Goal: Task Accomplishment & Management: Complete application form

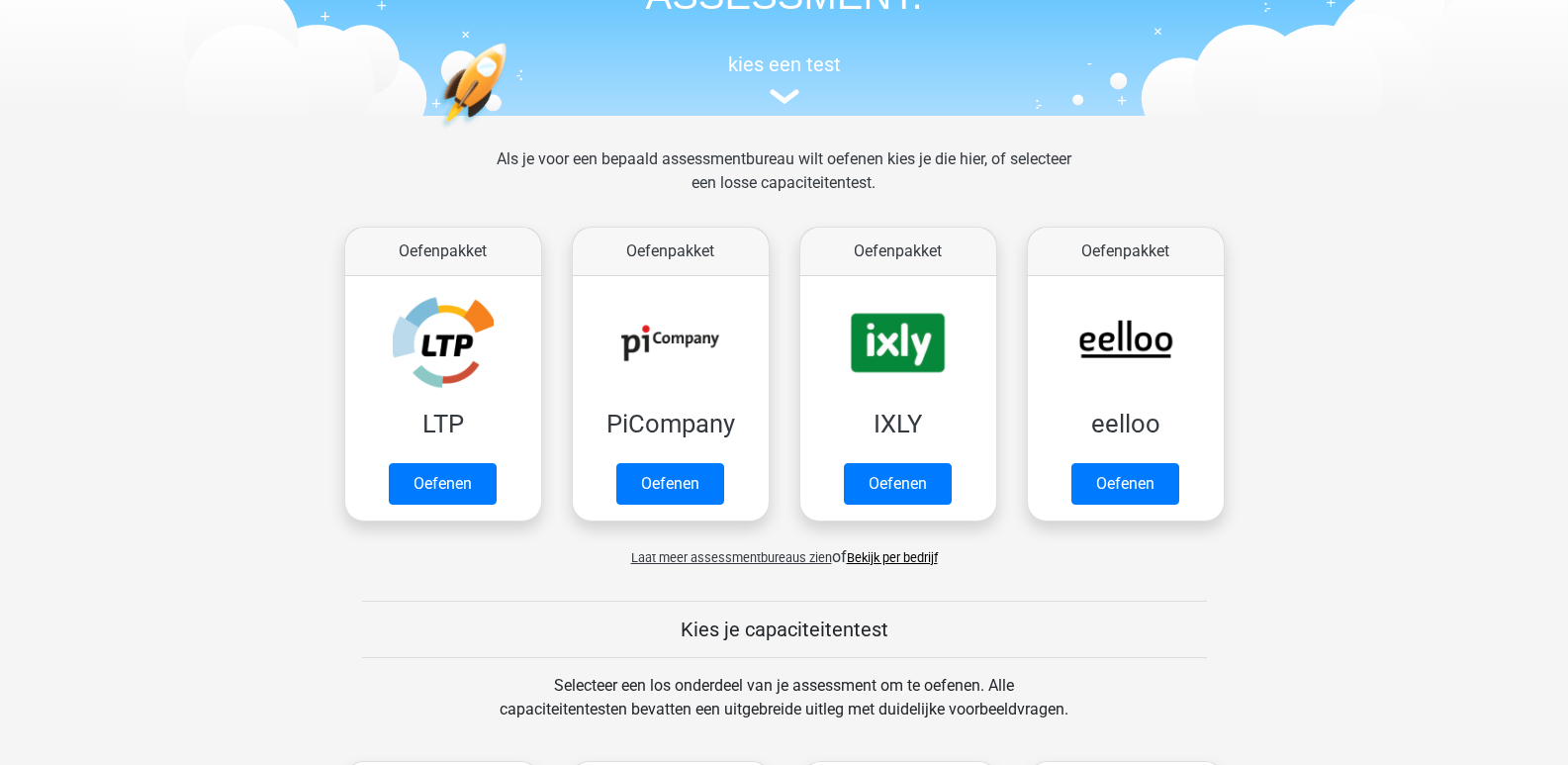
scroll to position [194, 0]
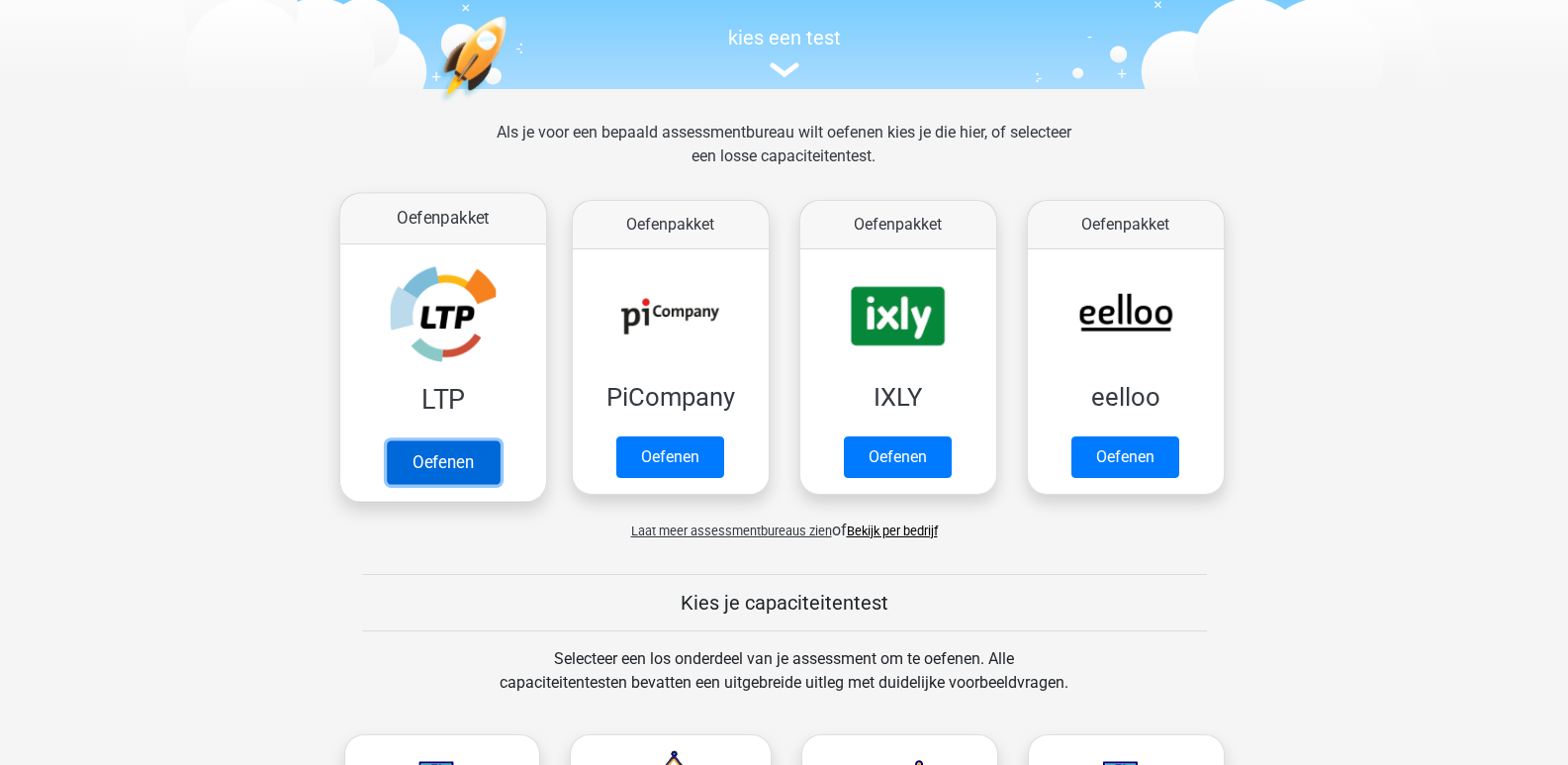
click at [428, 463] on link "Oefenen" at bounding box center [442, 462] width 113 height 44
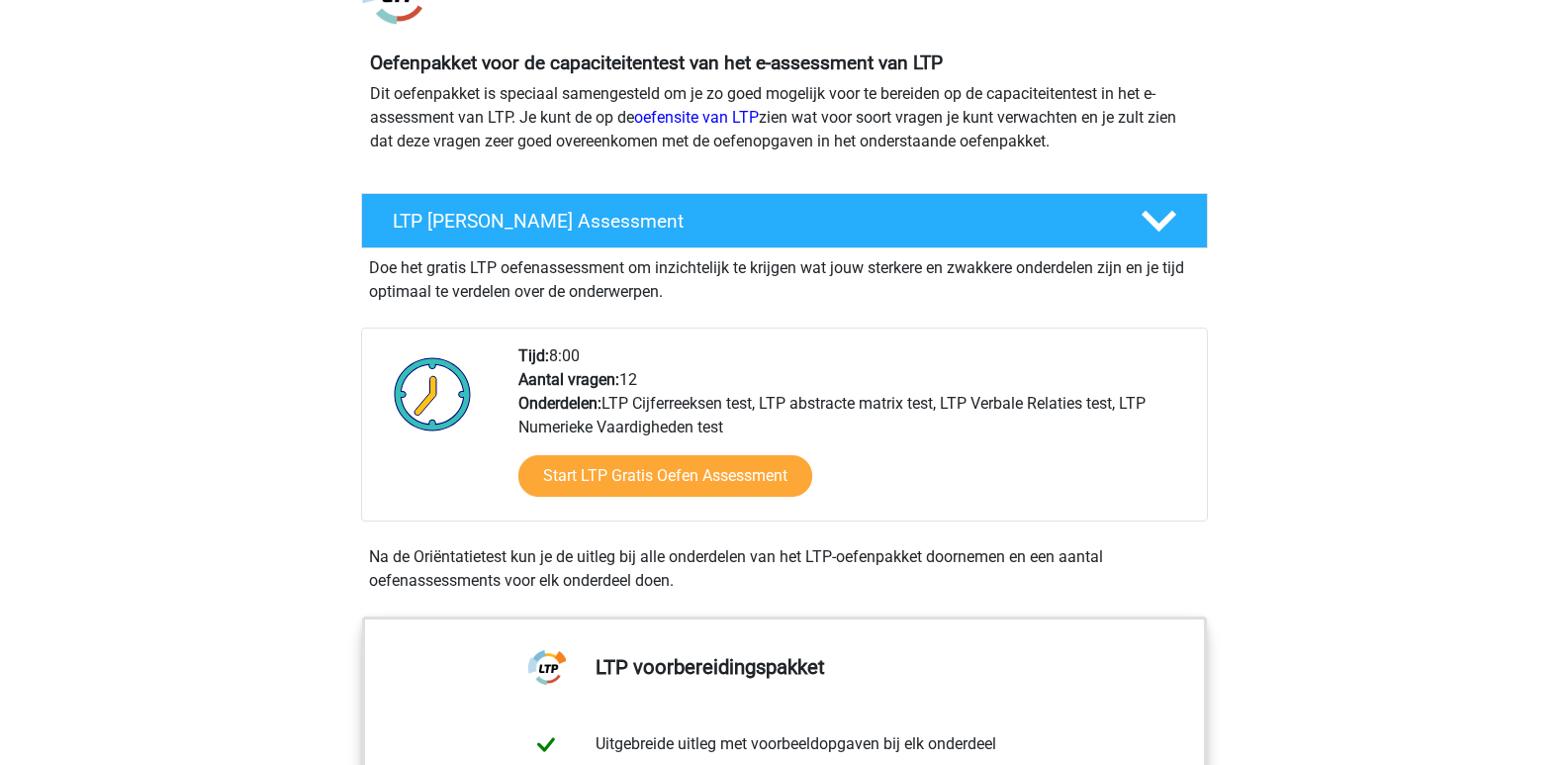
scroll to position [191, 0]
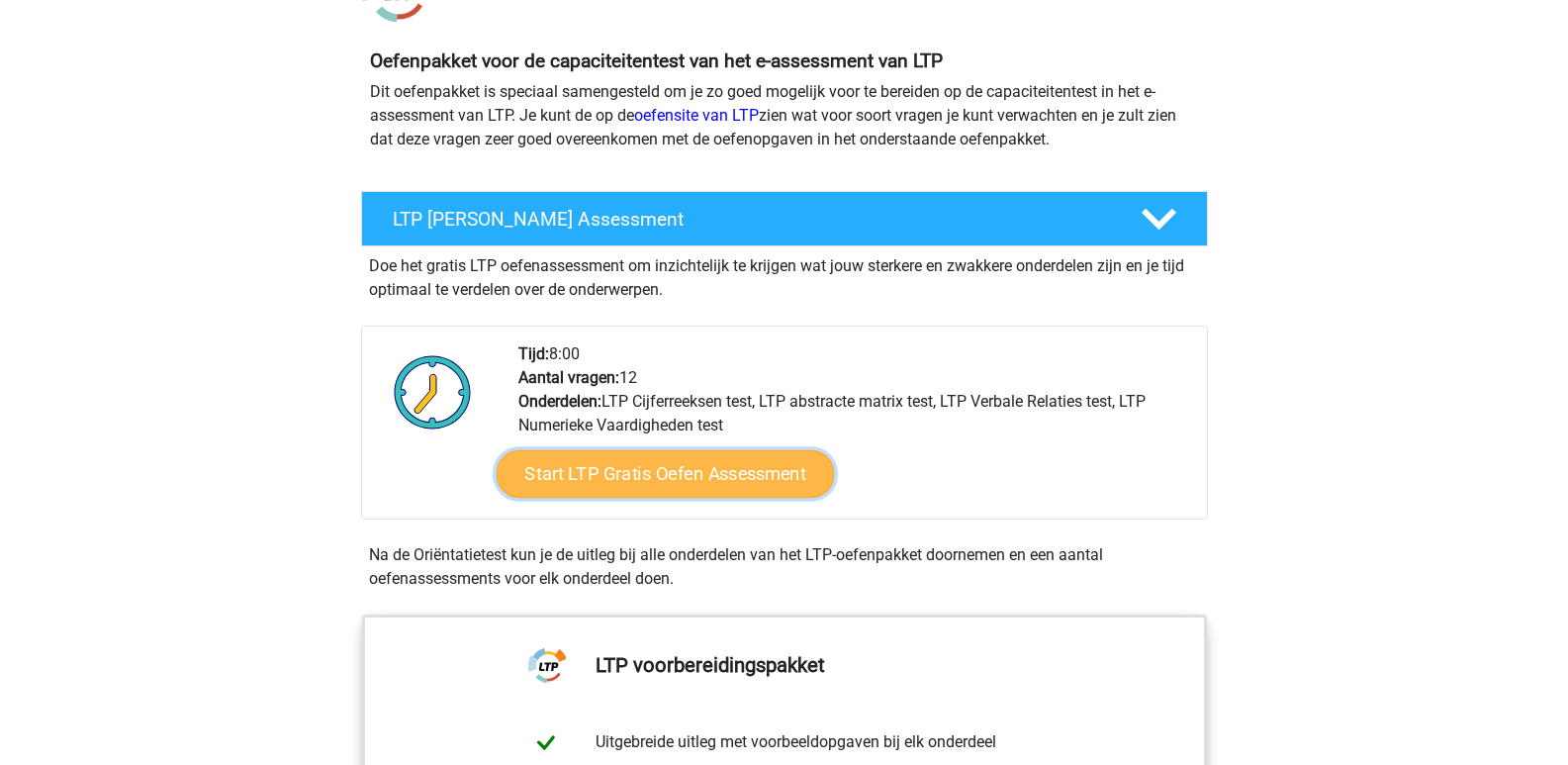
click at [704, 489] on link "Start LTP Gratis Oefen Assessment" at bounding box center [665, 473] width 338 height 47
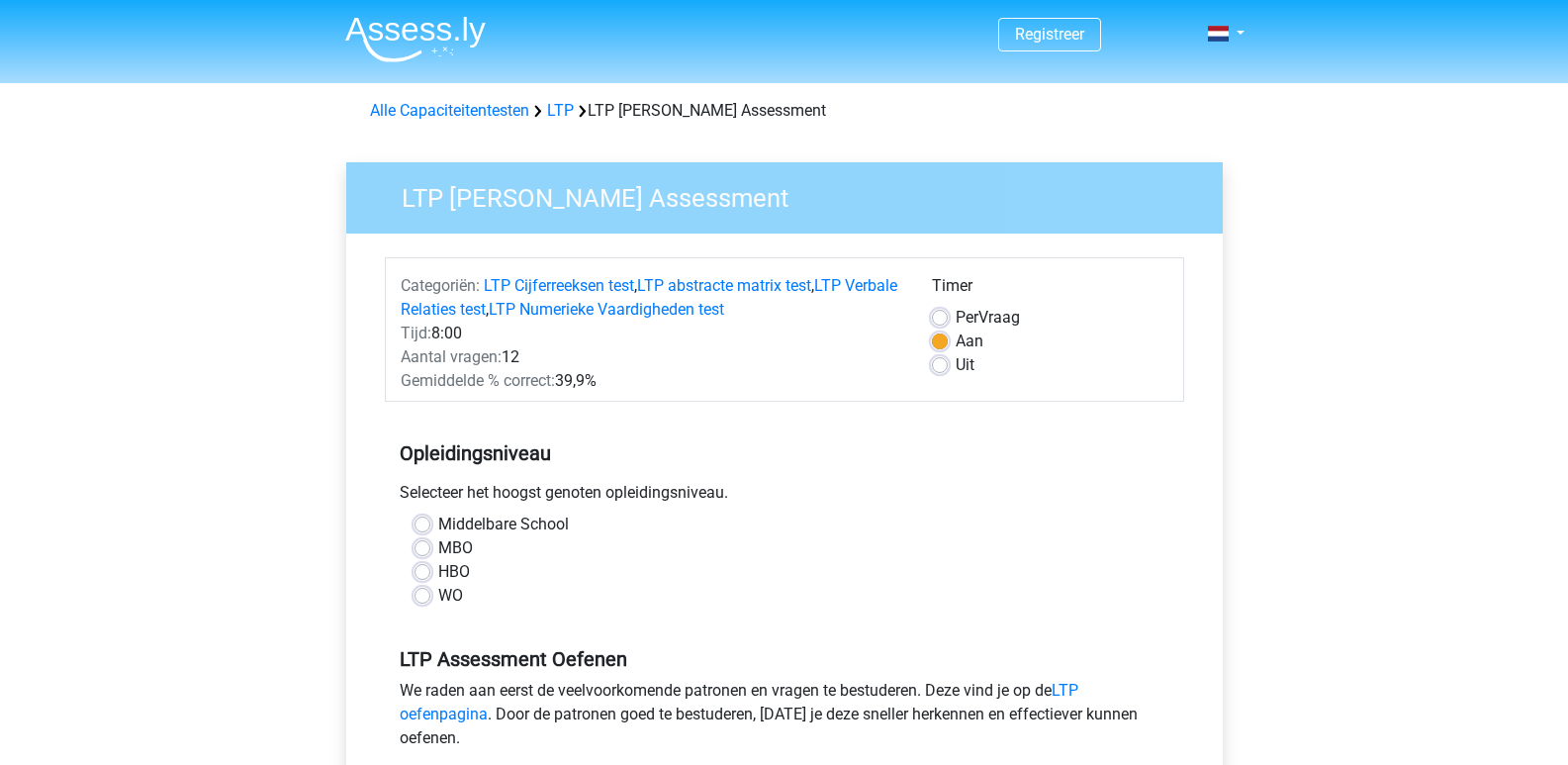
click at [438, 522] on label "Middelbare School" at bounding box center [503, 524] width 131 height 24
click at [421, 522] on input "Middelbare School" at bounding box center [422, 522] width 16 height 20
radio input "true"
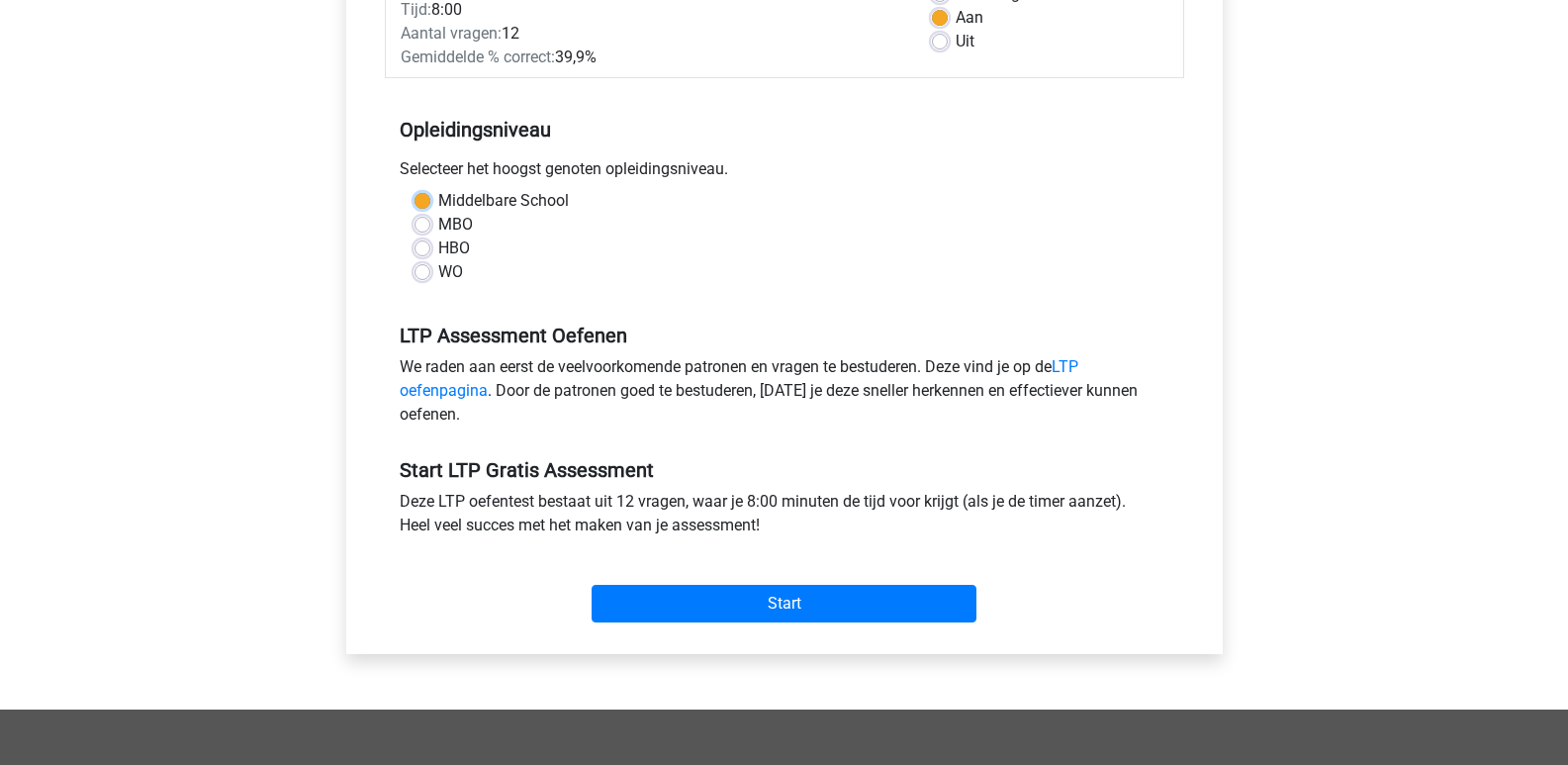
scroll to position [326, 0]
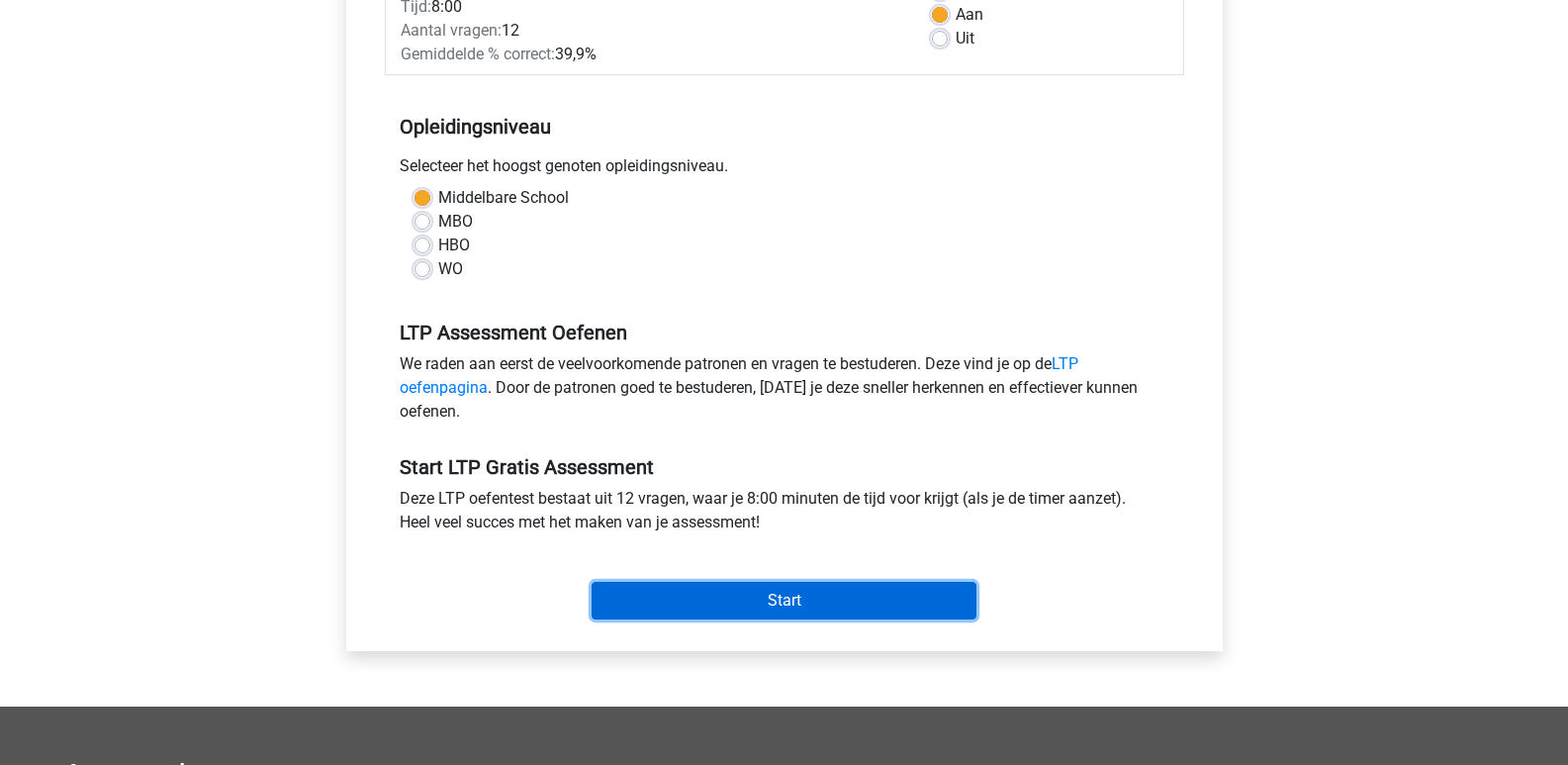
click at [699, 590] on input "Start" at bounding box center [784, 601] width 385 height 38
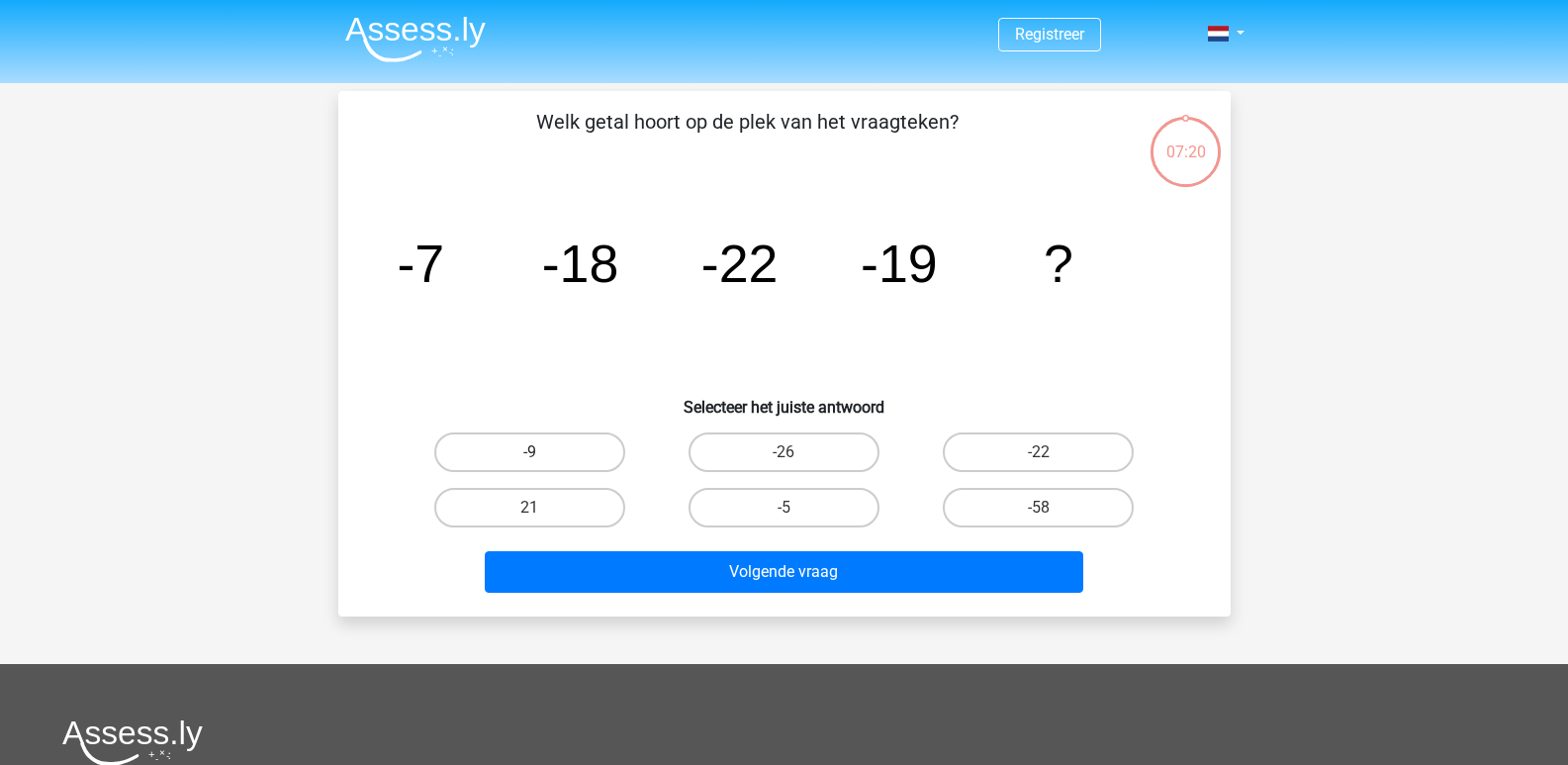
click at [567, 435] on label "-9" at bounding box center [529, 452] width 191 height 40
click at [542, 452] on input "-9" at bounding box center [535, 458] width 13 height 13
radio input "true"
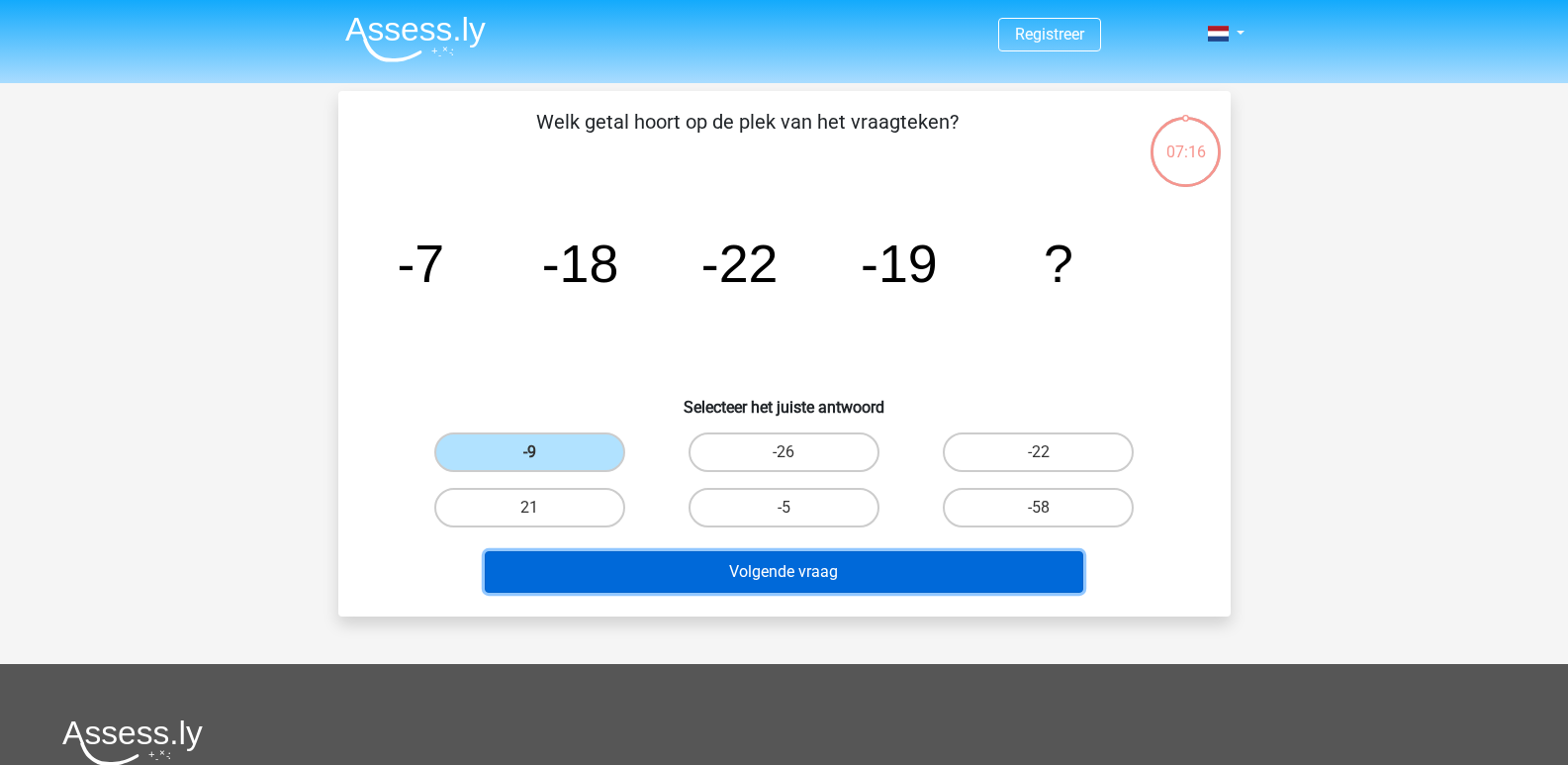
click at [792, 584] on button "Volgende vraag" at bounding box center [784, 572] width 598 height 42
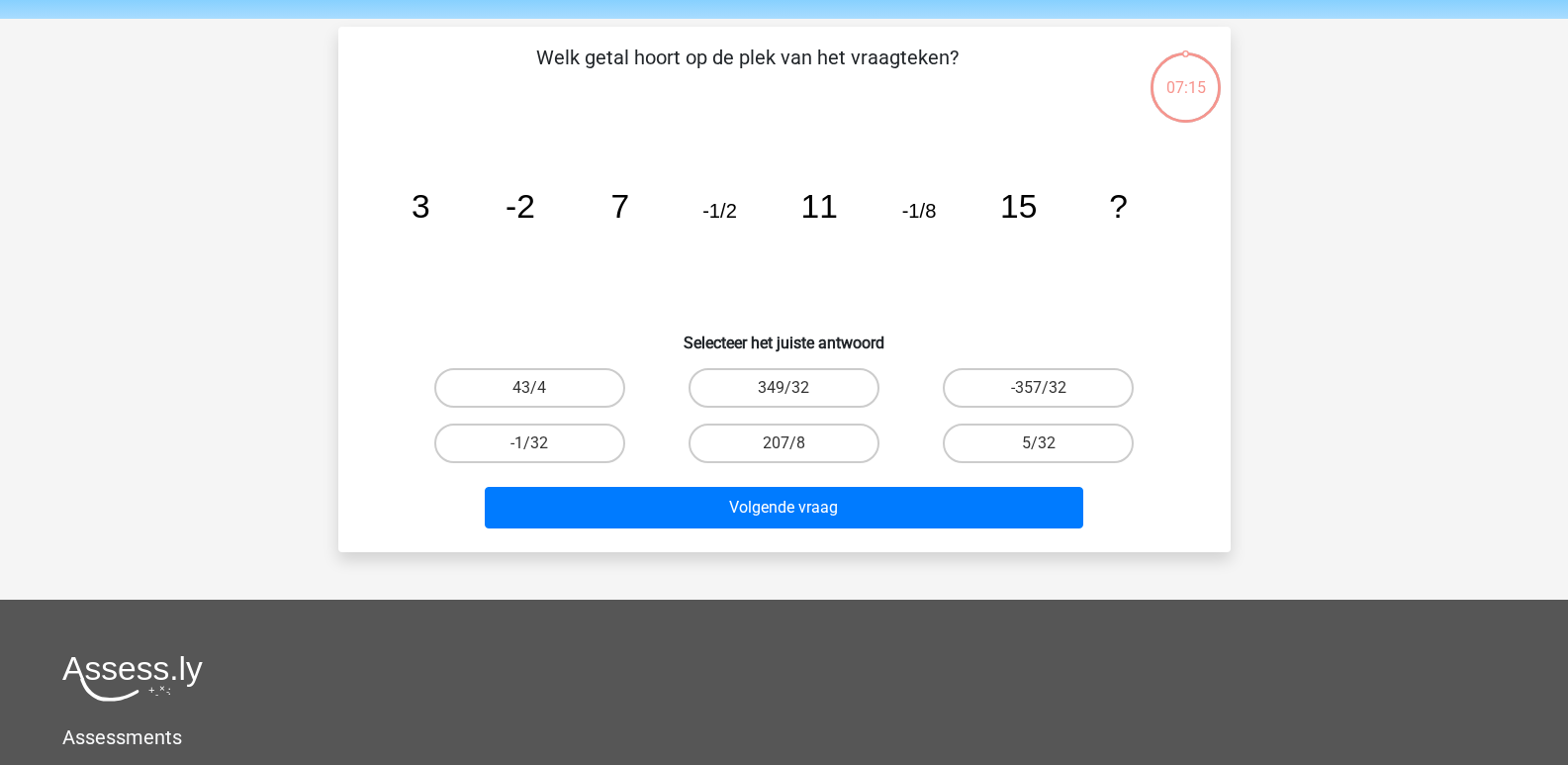
scroll to position [91, 0]
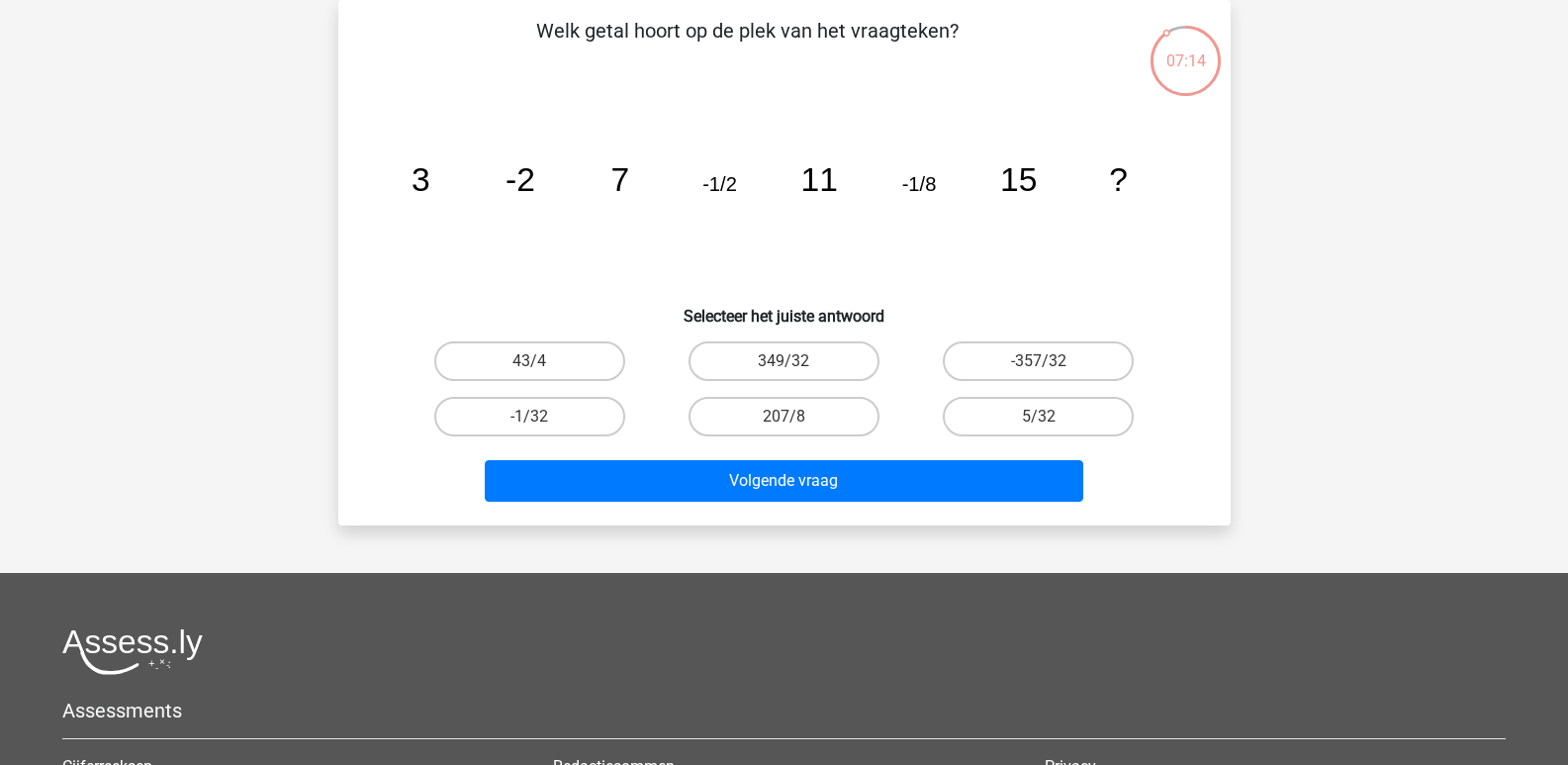
click at [996, 325] on div "Welk getal hoort op de plek van het vraagteken? image/svg+xml 3 -2 7 -1/2 11 -1…" at bounding box center [784, 263] width 876 height 494
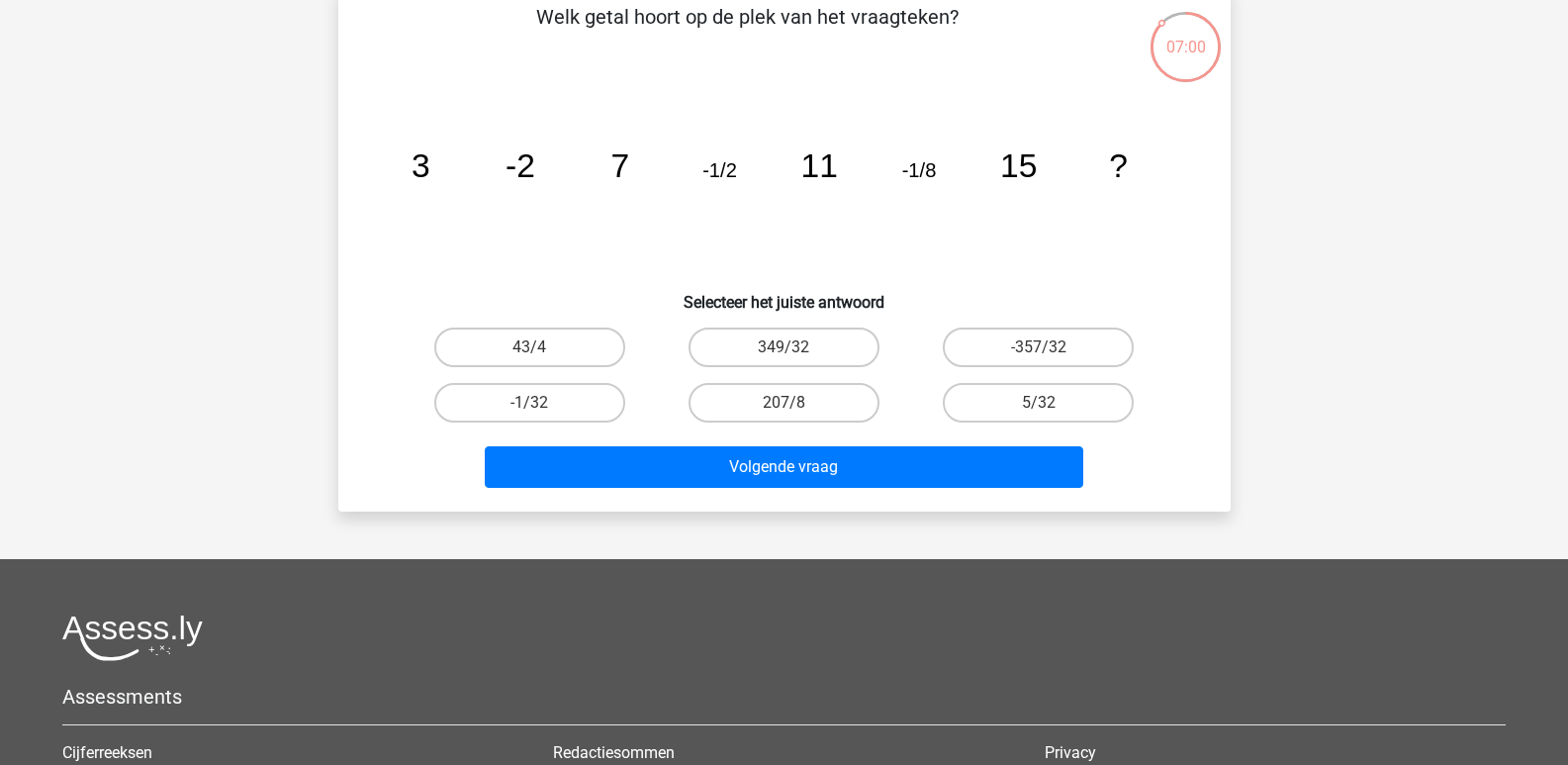
scroll to position [0, 0]
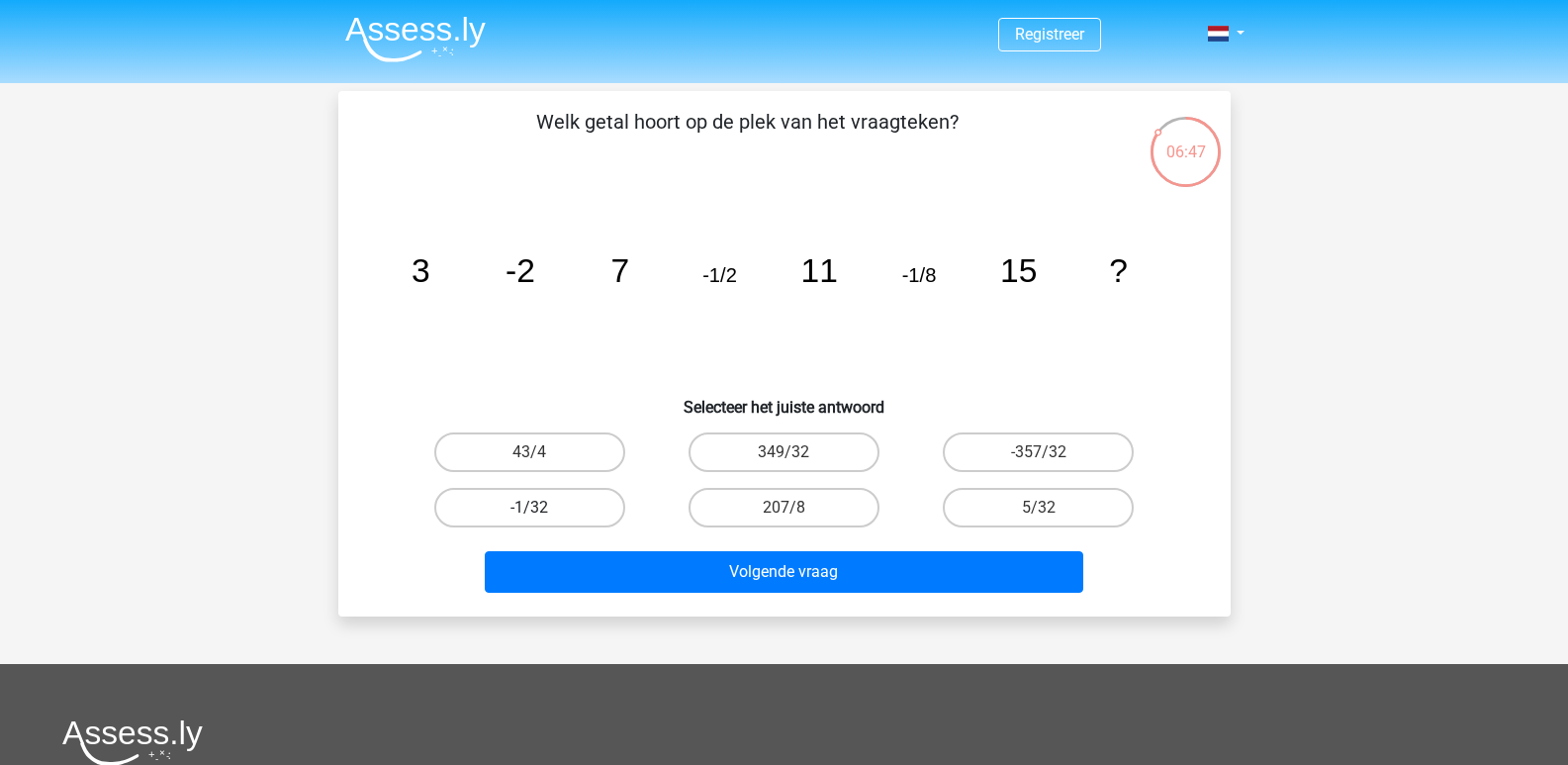
click at [526, 504] on label "-1/32" at bounding box center [529, 508] width 191 height 40
click at [529, 507] on input "-1/32" at bounding box center [535, 513] width 13 height 13
radio input "true"
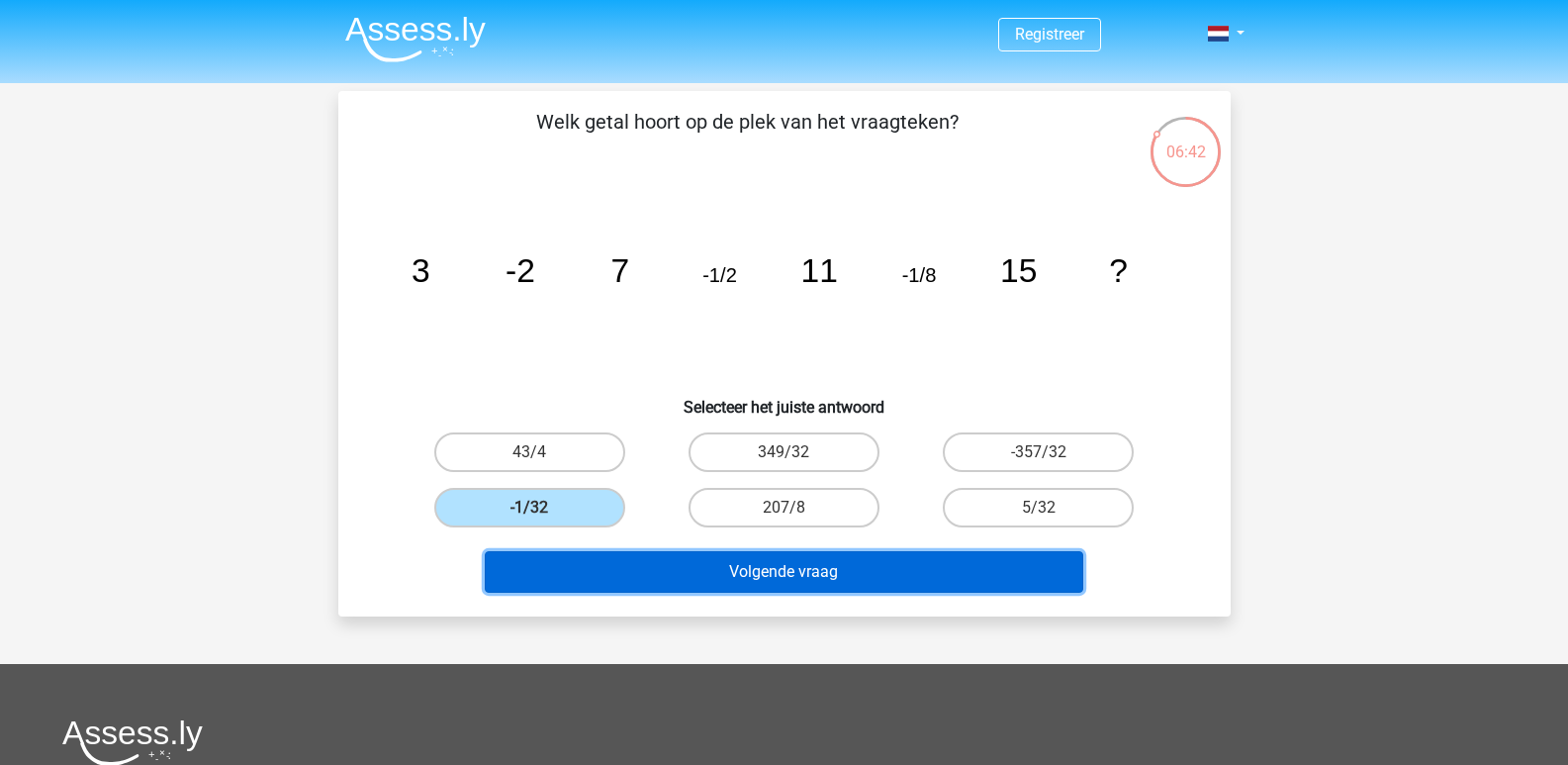
click at [782, 568] on button "Volgende vraag" at bounding box center [784, 572] width 598 height 42
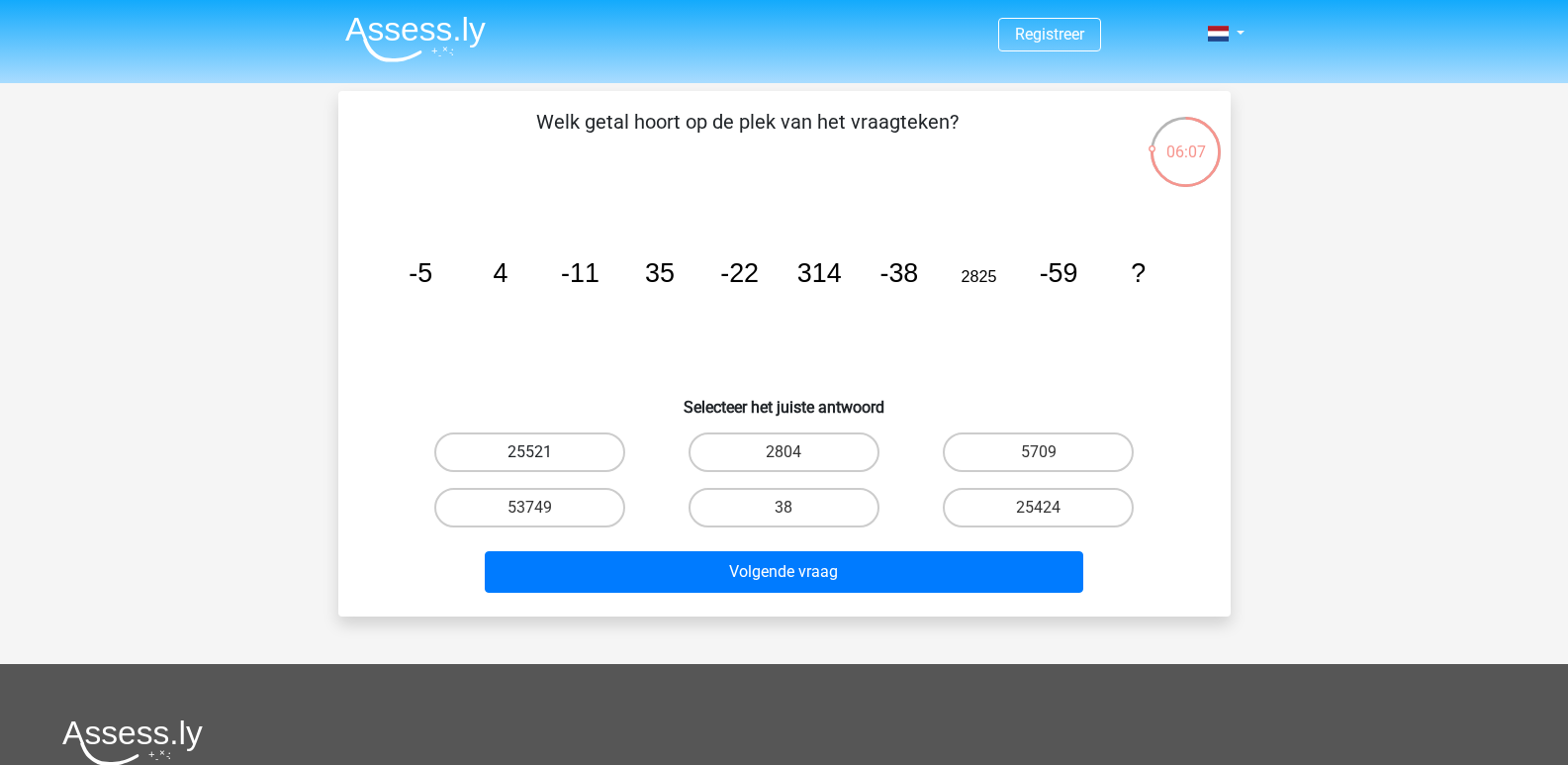
click at [565, 436] on label "25521" at bounding box center [529, 452] width 191 height 40
click at [542, 452] on input "25521" at bounding box center [535, 458] width 13 height 13
radio input "true"
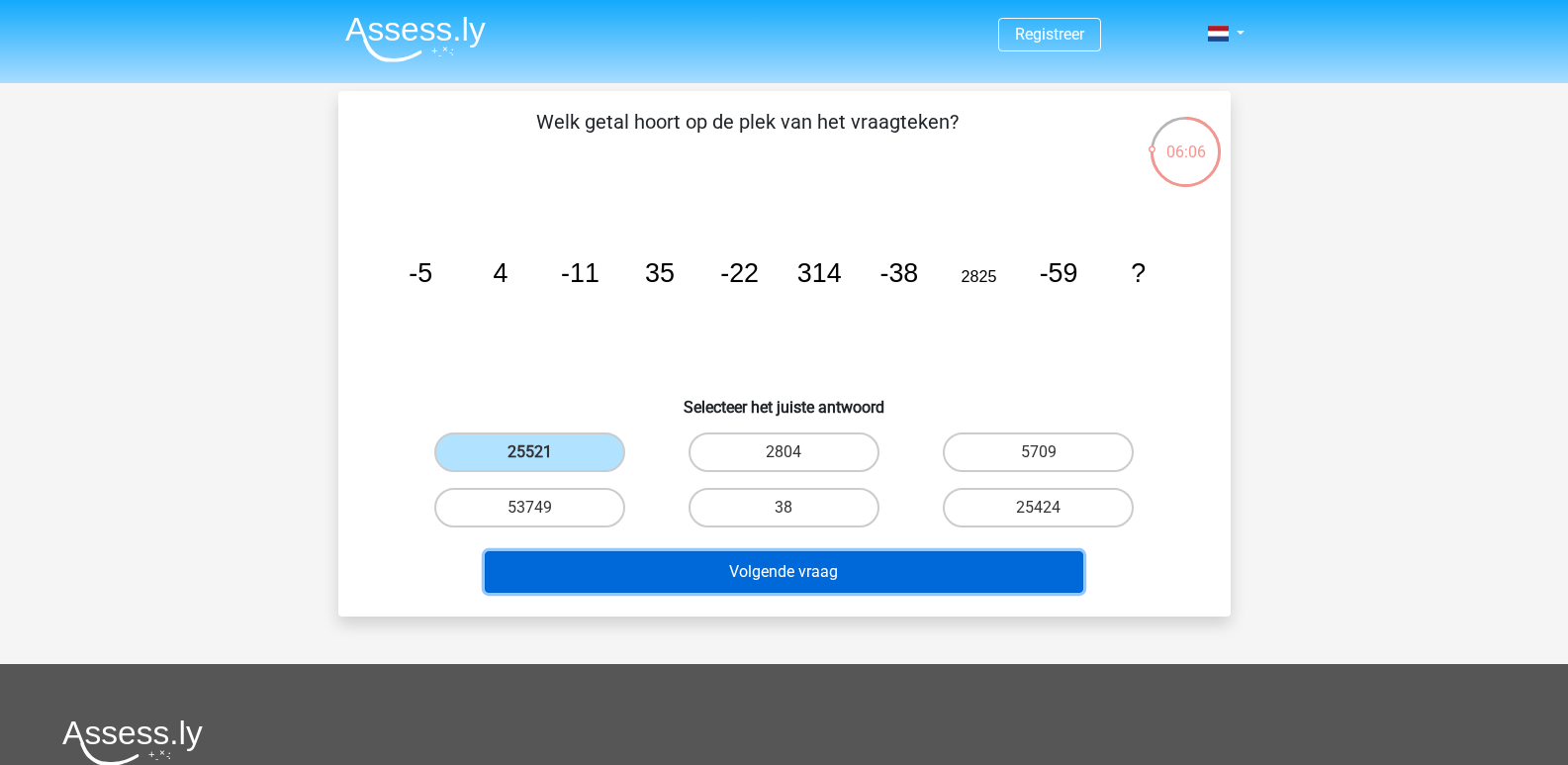
click at [747, 569] on button "Volgende vraag" at bounding box center [784, 572] width 598 height 42
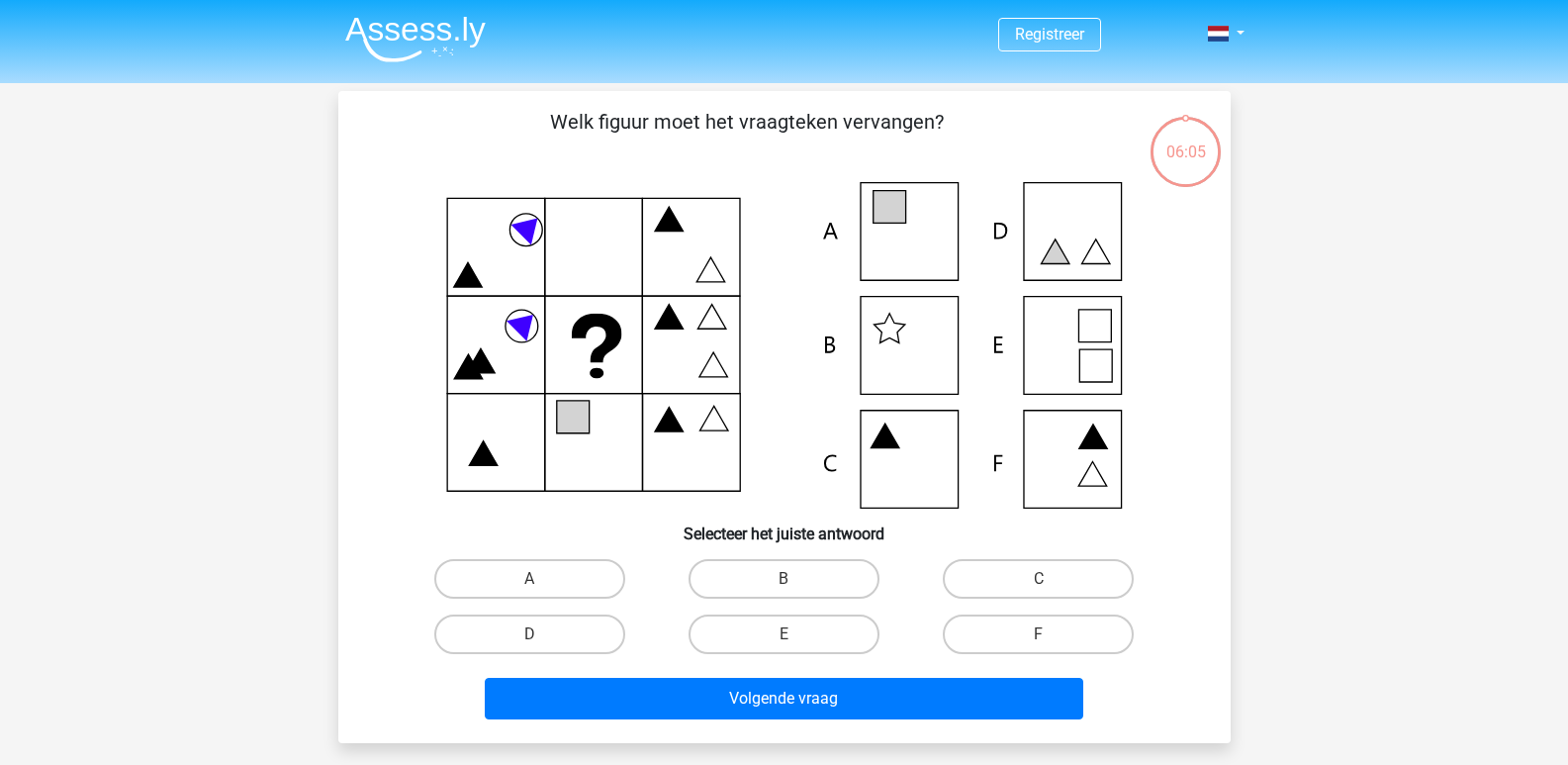
scroll to position [91, 0]
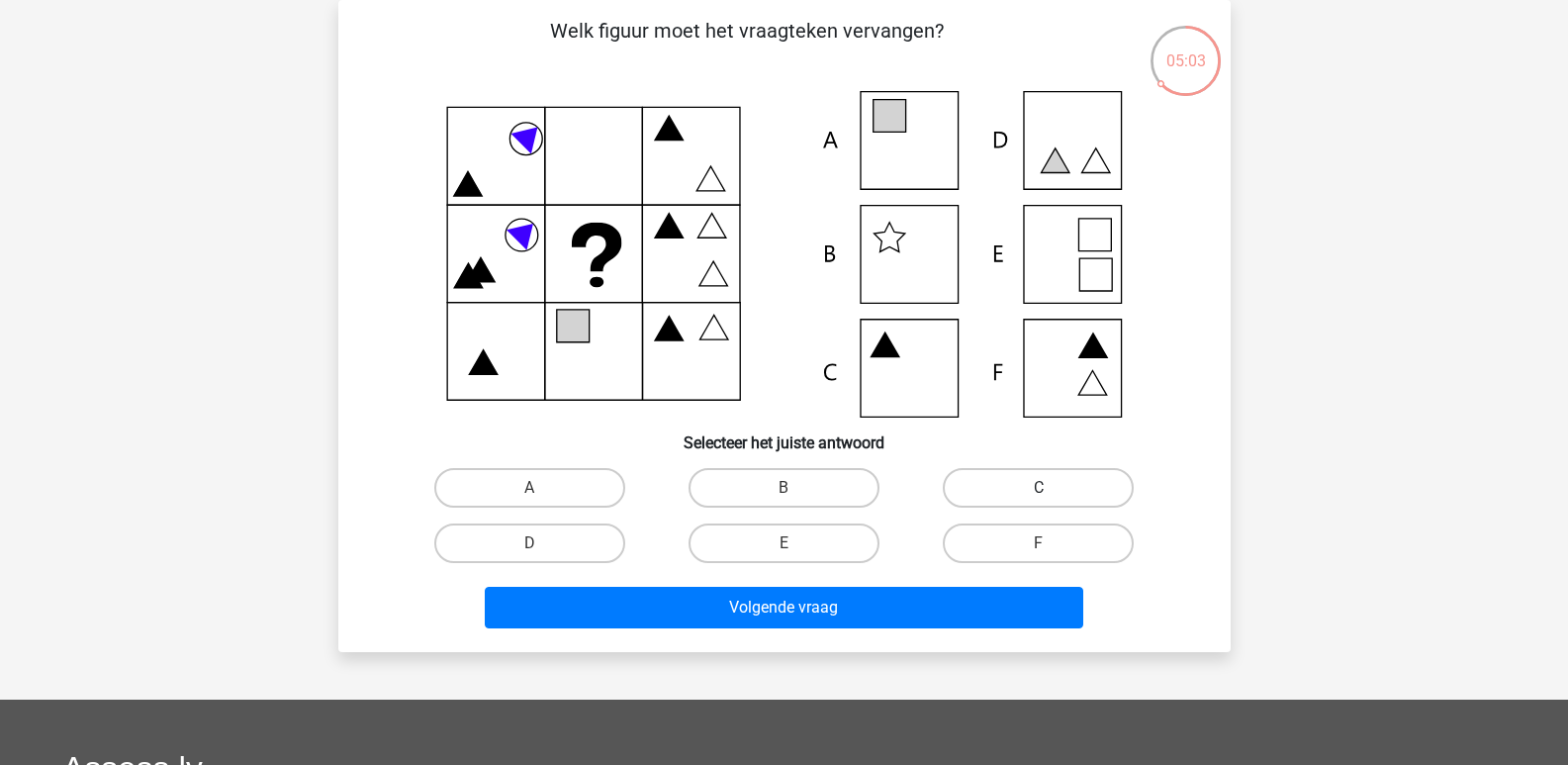
click at [1001, 489] on label "C" at bounding box center [1038, 488] width 191 height 40
click at [1039, 489] on input "C" at bounding box center [1045, 494] width 13 height 13
radio input "true"
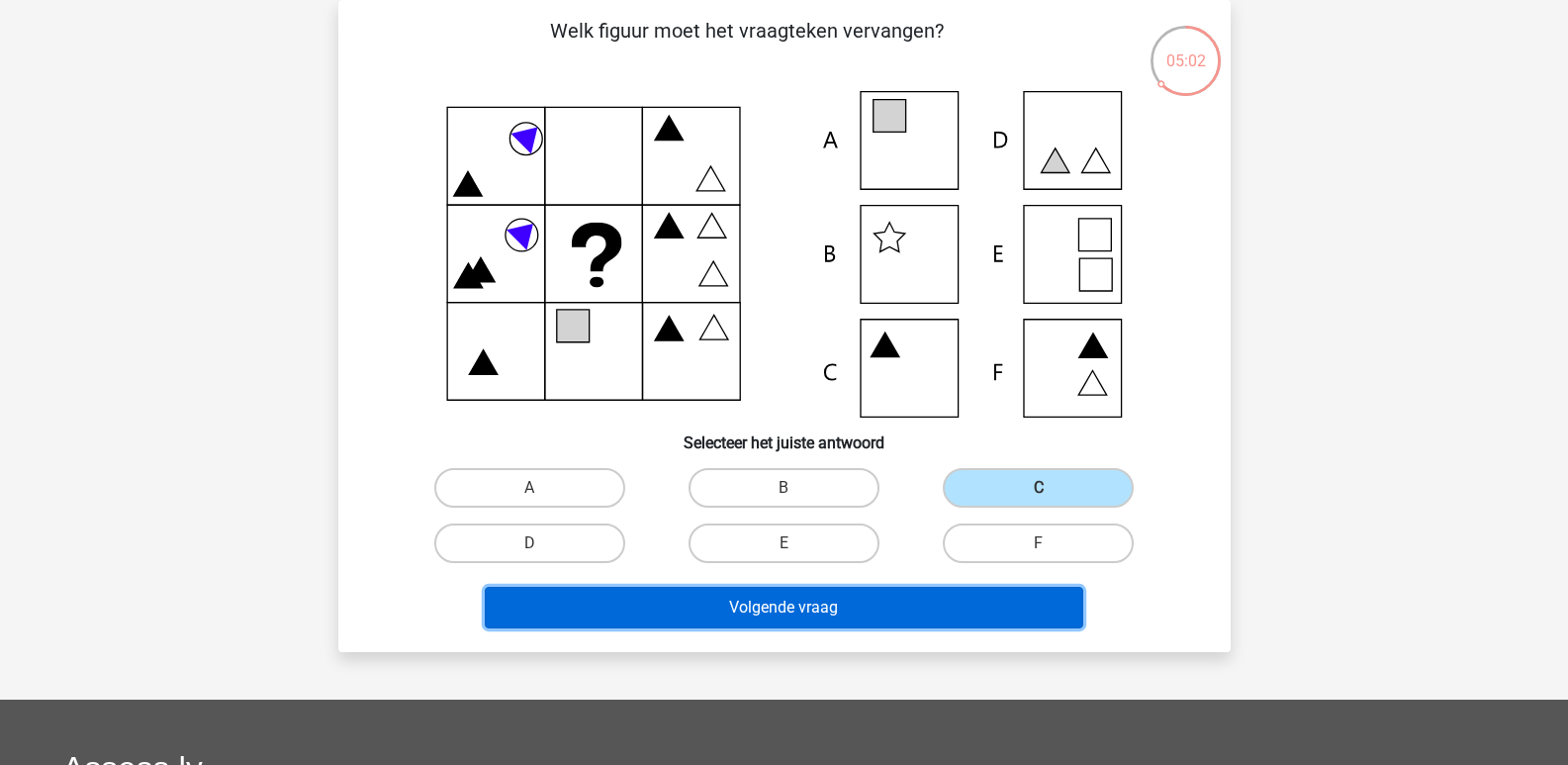
click at [818, 590] on button "Volgende vraag" at bounding box center [784, 608] width 598 height 42
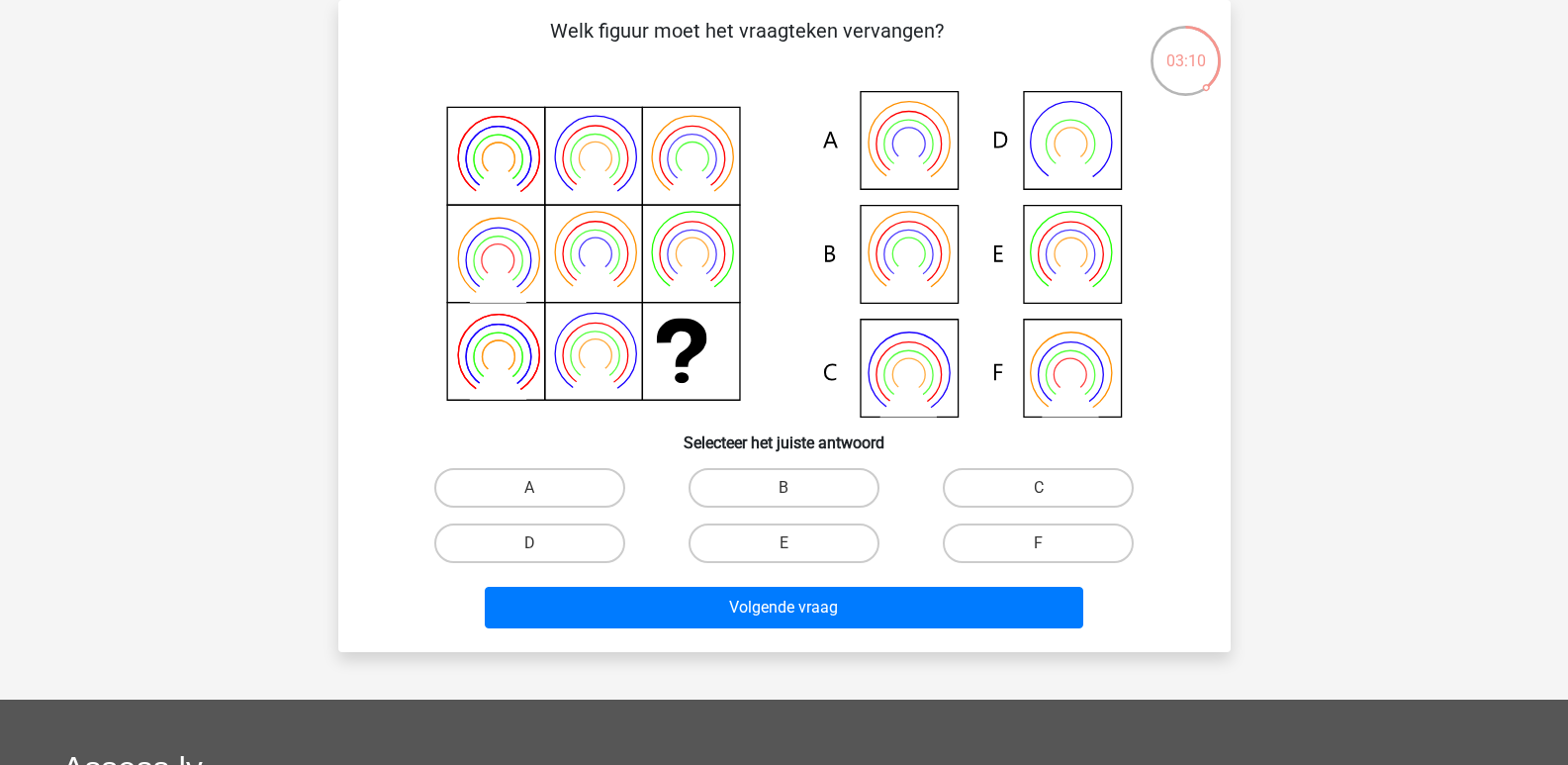
click at [938, 252] on icon at bounding box center [784, 254] width 797 height 326
click at [784, 484] on label "B" at bounding box center [783, 488] width 191 height 40
click at [784, 488] on input "B" at bounding box center [789, 494] width 13 height 13
radio input "true"
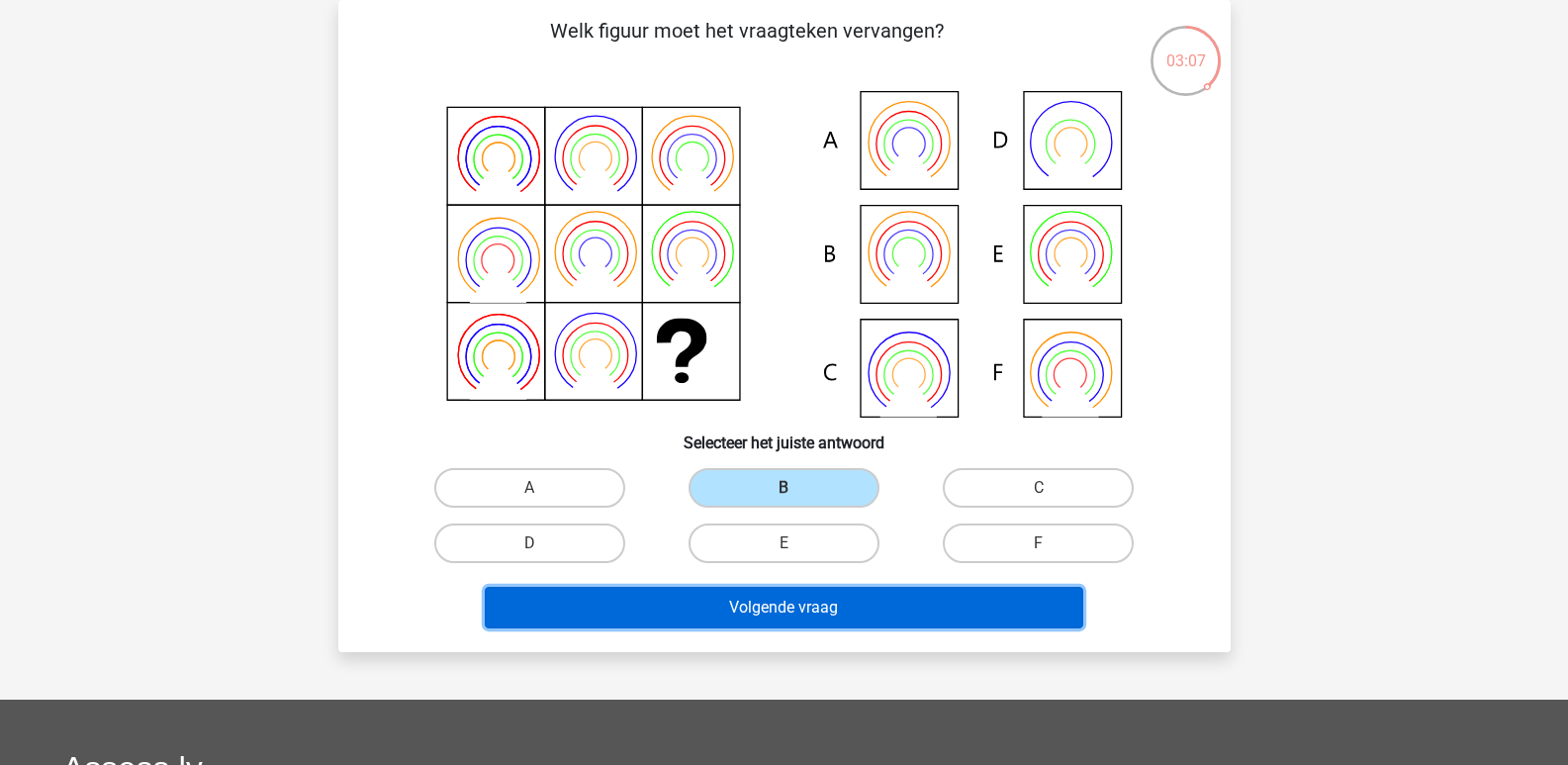
click at [780, 611] on button "Volgende vraag" at bounding box center [784, 608] width 598 height 42
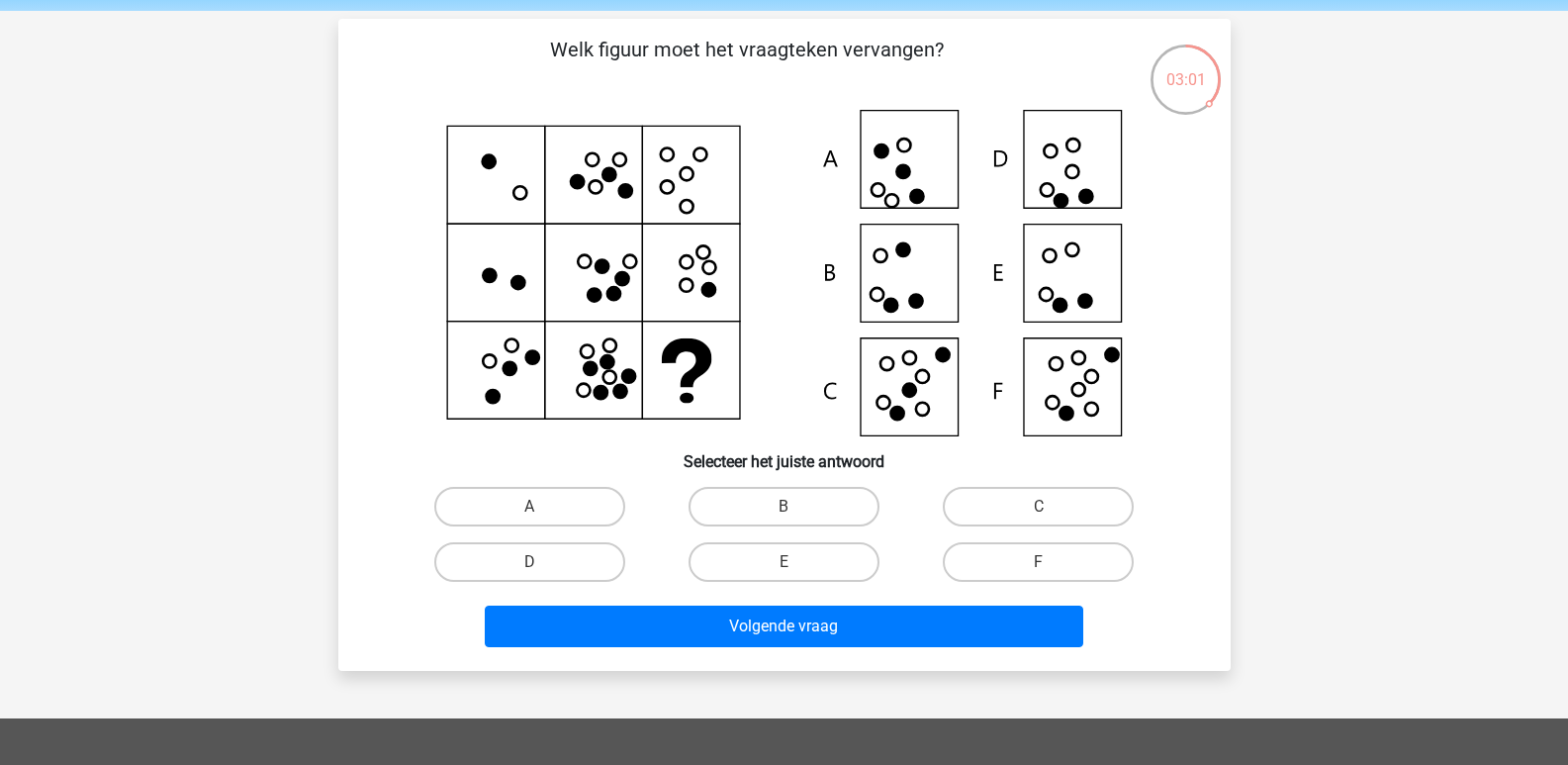
scroll to position [71, 0]
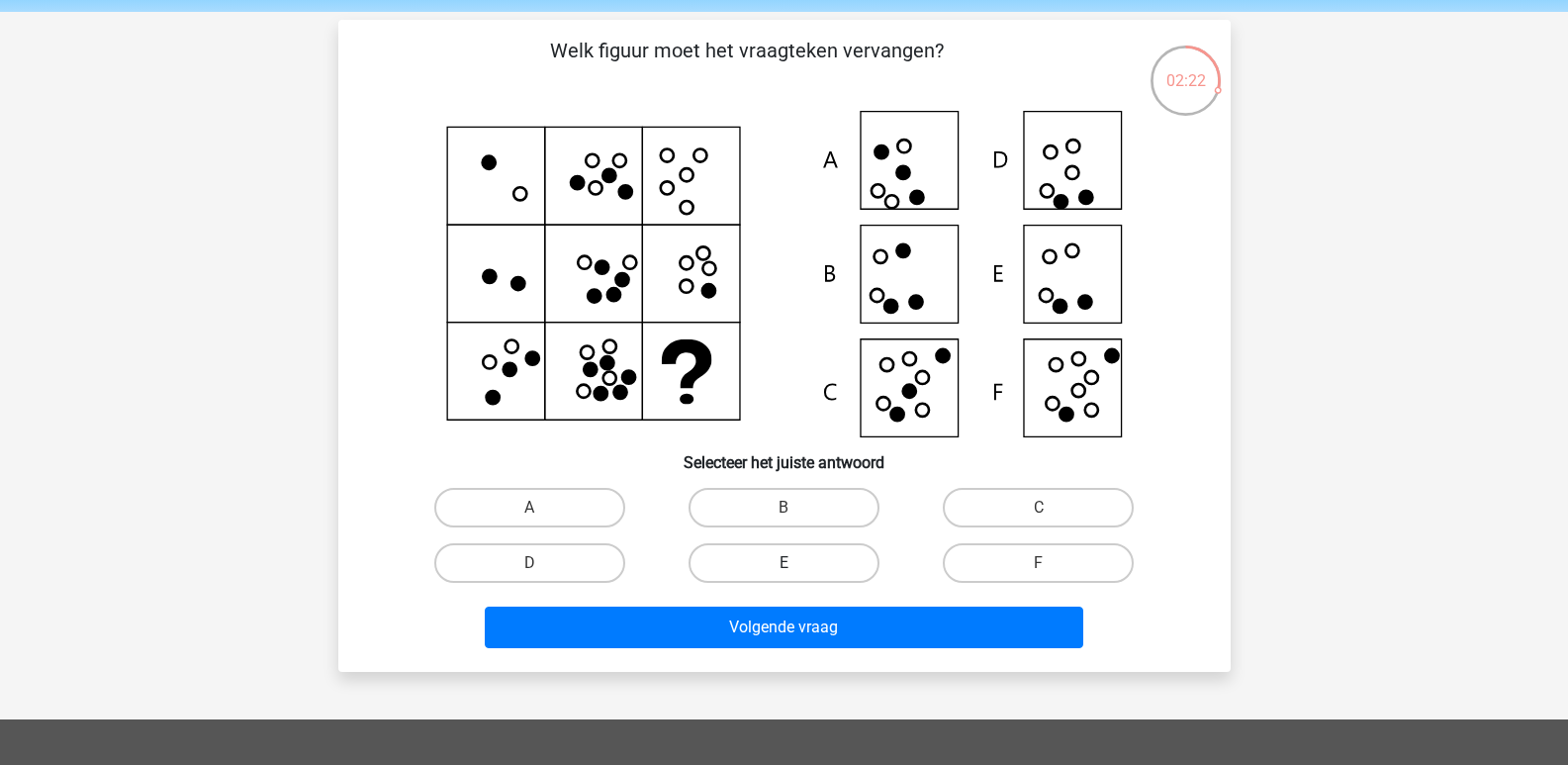
click at [813, 570] on label "E" at bounding box center [783, 563] width 191 height 40
click at [796, 570] on input "E" at bounding box center [789, 569] width 13 height 13
radio input "true"
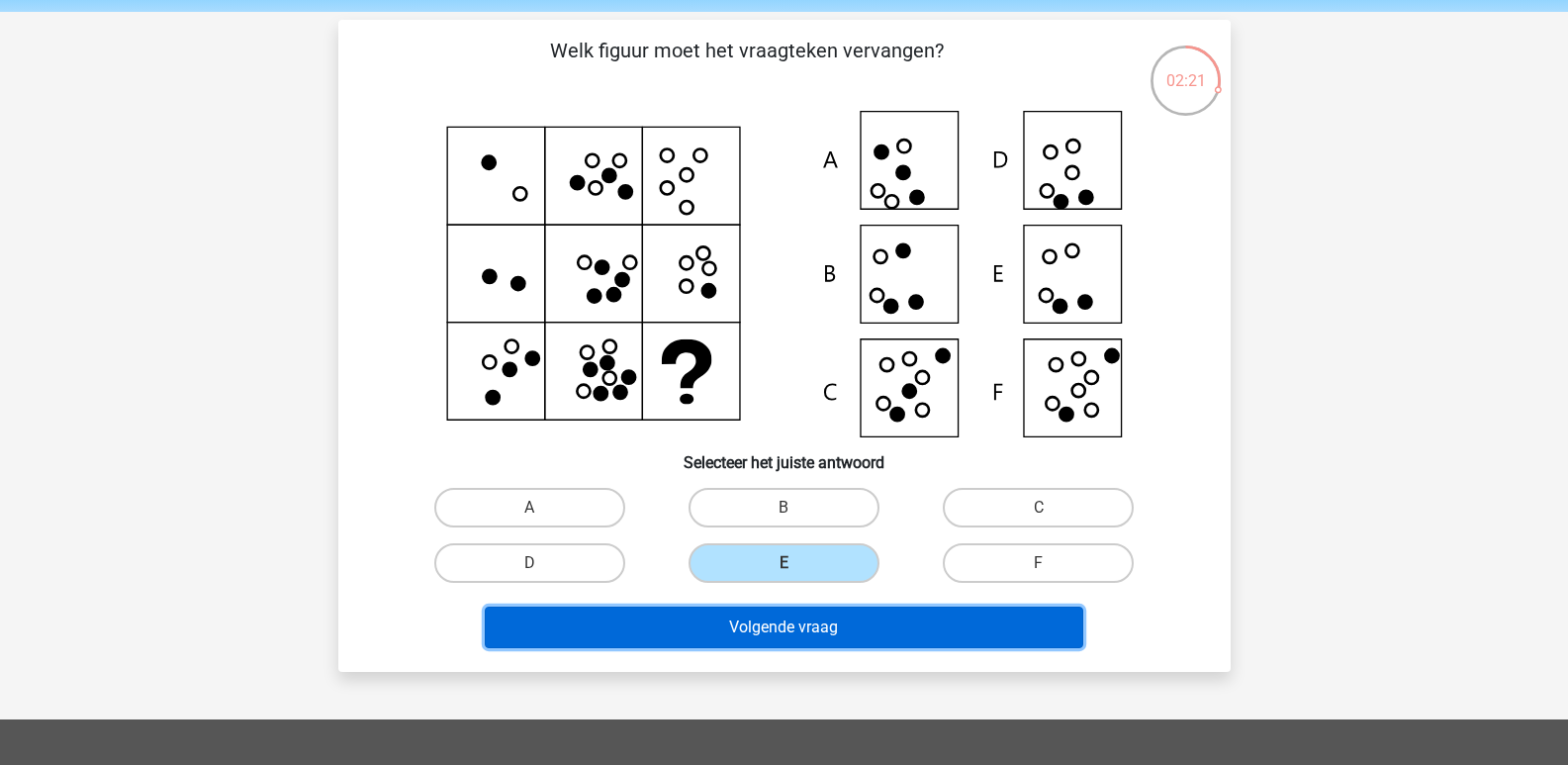
click at [800, 624] on button "Volgende vraag" at bounding box center [784, 627] width 598 height 42
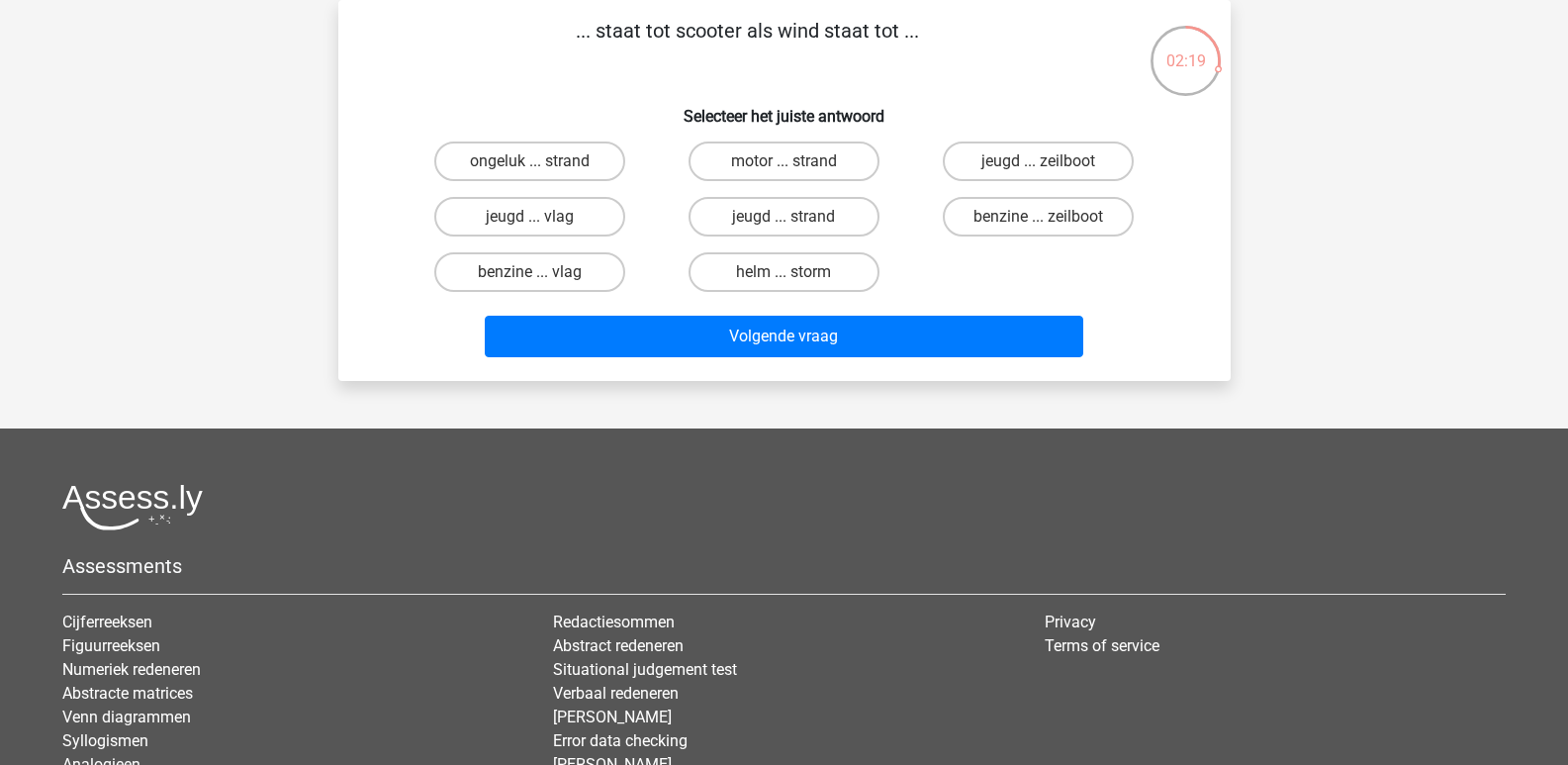
scroll to position [0, 0]
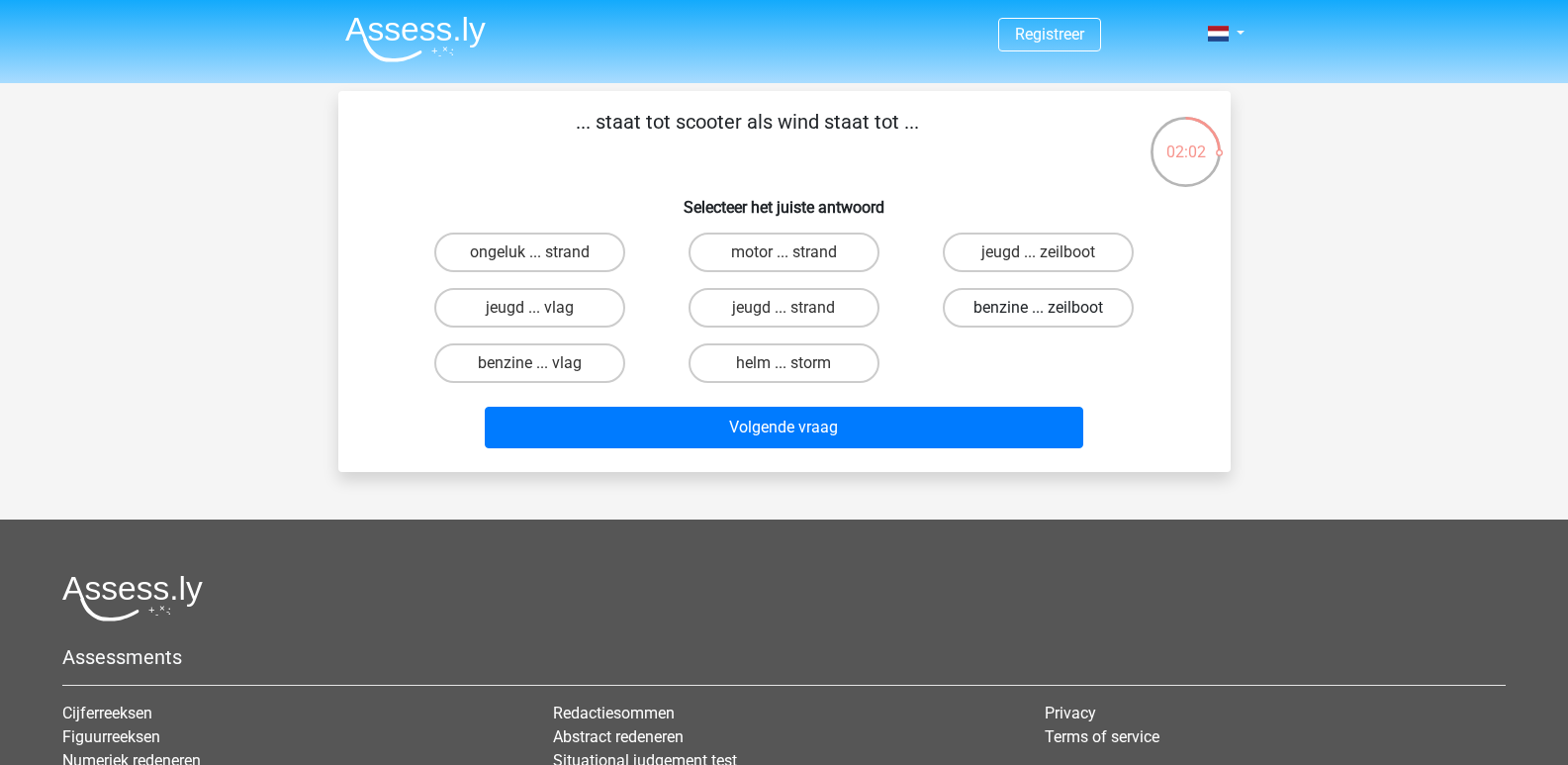
click at [974, 304] on label "benzine ... zeilboot" at bounding box center [1038, 308] width 191 height 40
click at [1039, 308] on input "benzine ... zeilboot" at bounding box center [1045, 314] width 13 height 13
radio input "true"
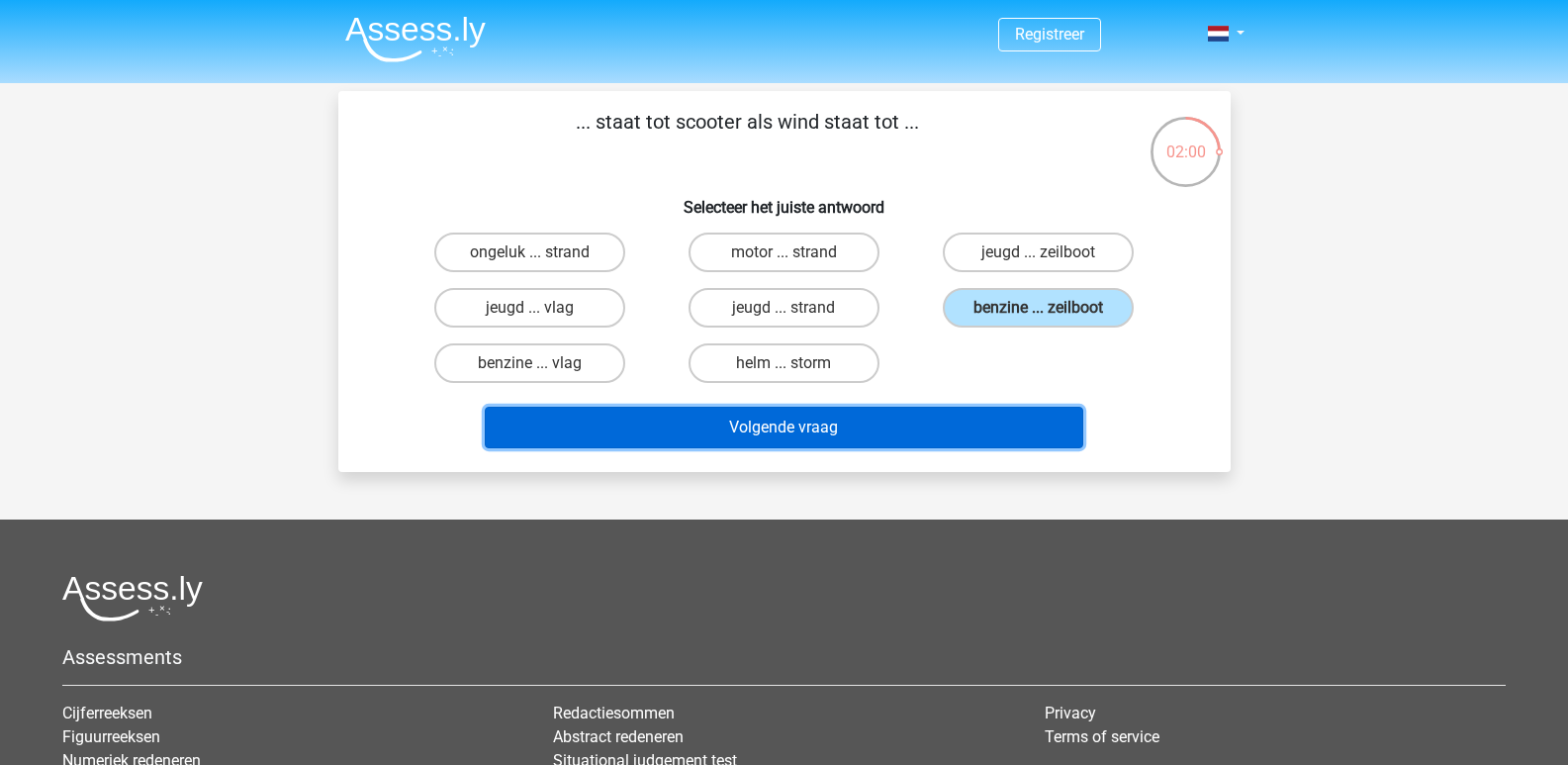
click at [794, 428] on button "Volgende vraag" at bounding box center [784, 428] width 598 height 42
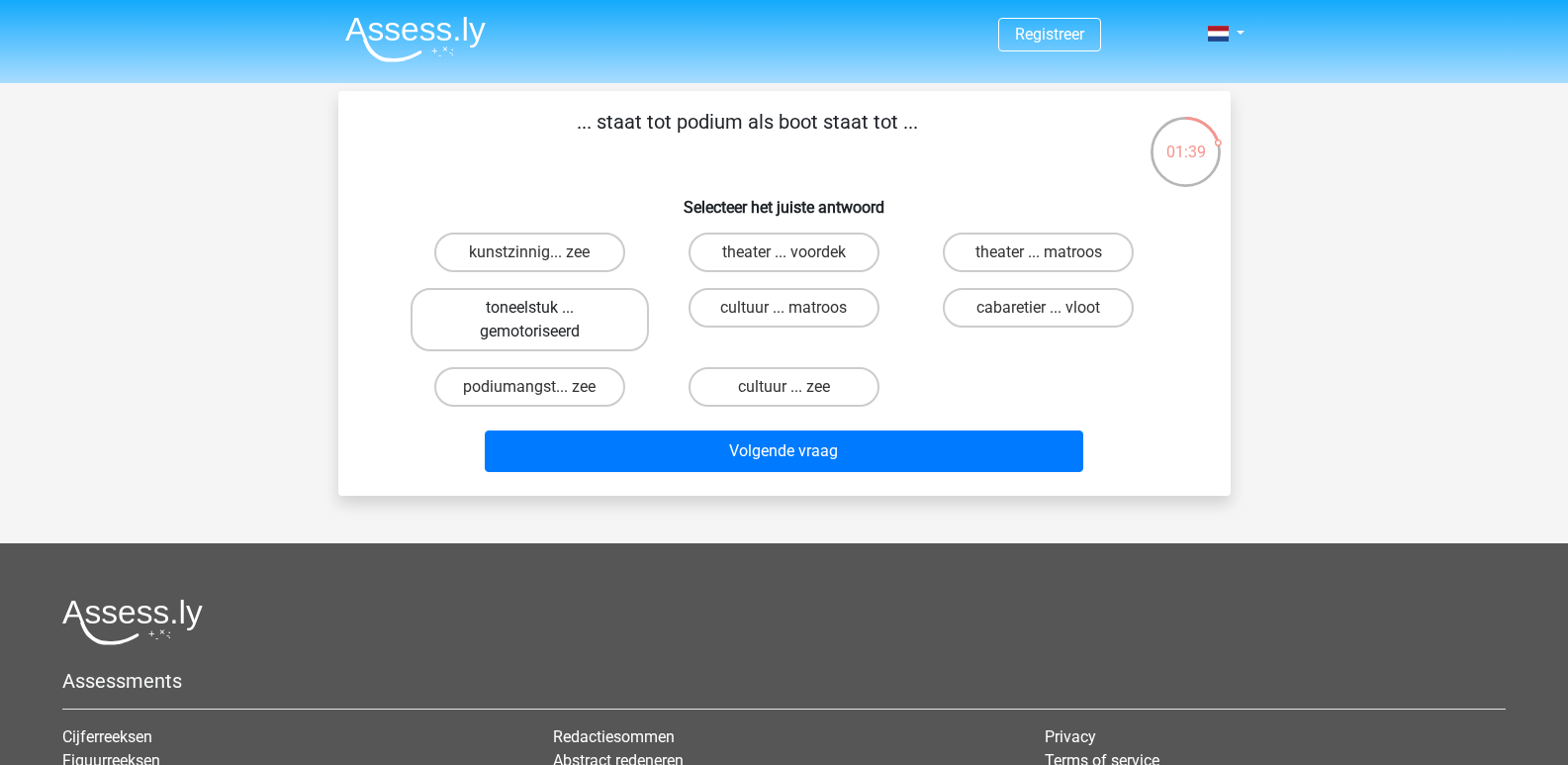
click at [481, 320] on label "toneelstuk ... gemotoriseerd" at bounding box center [530, 319] width 238 height 63
click at [529, 320] on input "toneelstuk ... gemotoriseerd" at bounding box center [535, 314] width 13 height 13
radio input "true"
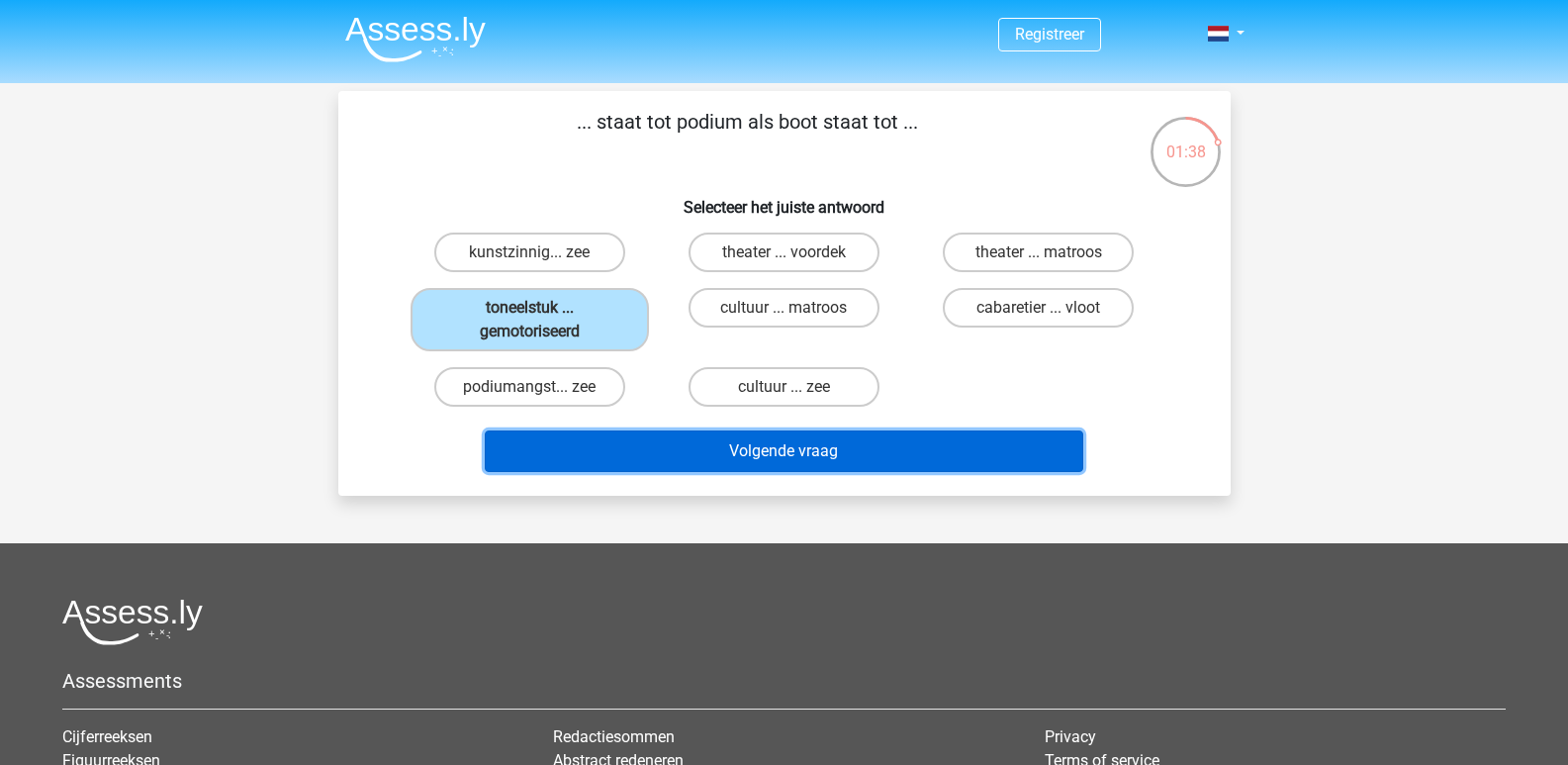
click at [798, 453] on button "Volgende vraag" at bounding box center [784, 451] width 598 height 42
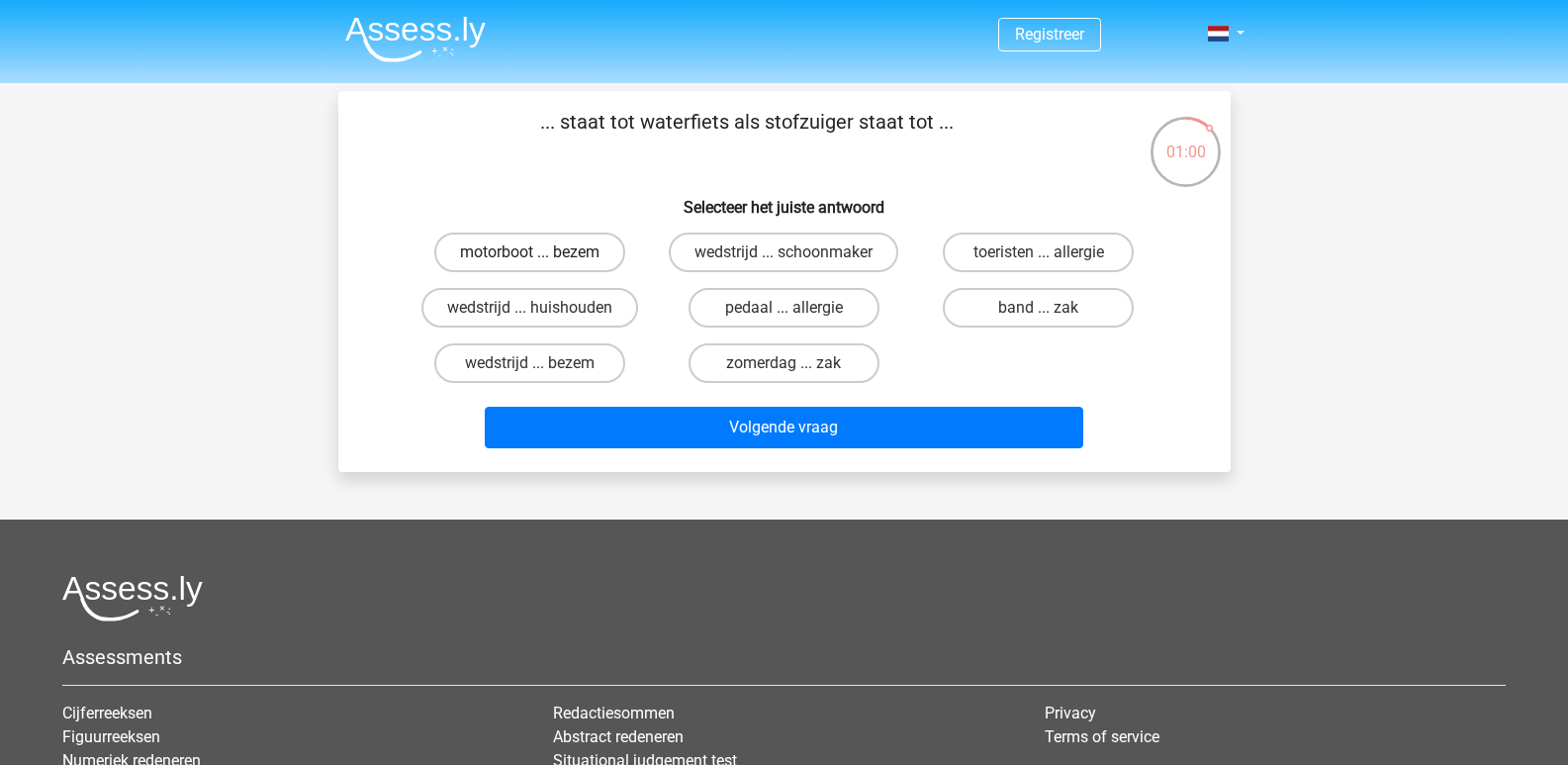
click at [568, 252] on label "motorboot ... bezem" at bounding box center [529, 252] width 191 height 40
click at [542, 252] on input "motorboot ... bezem" at bounding box center [535, 258] width 13 height 13
radio input "true"
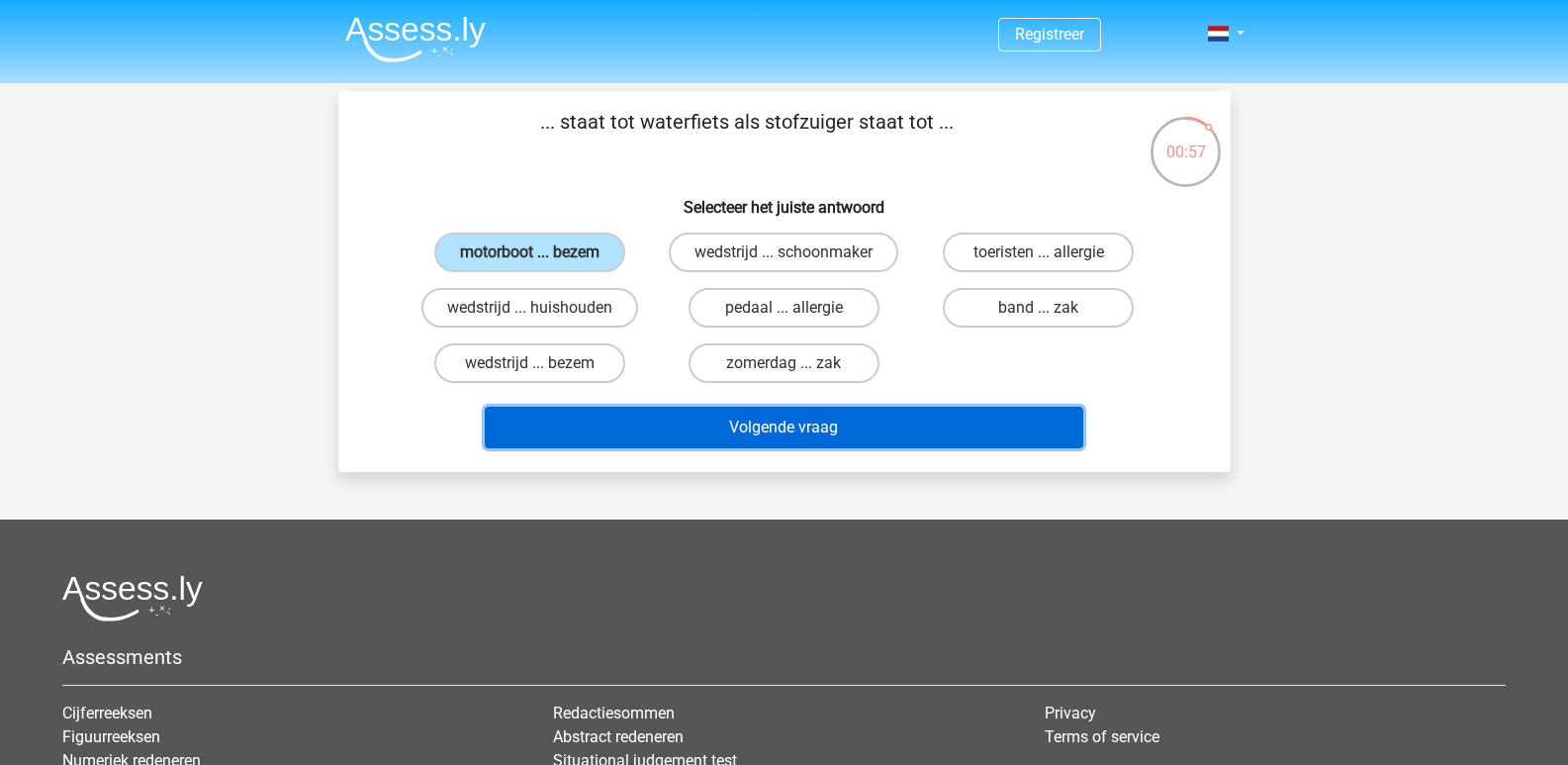
click at [776, 433] on button "Volgende vraag" at bounding box center [784, 428] width 598 height 42
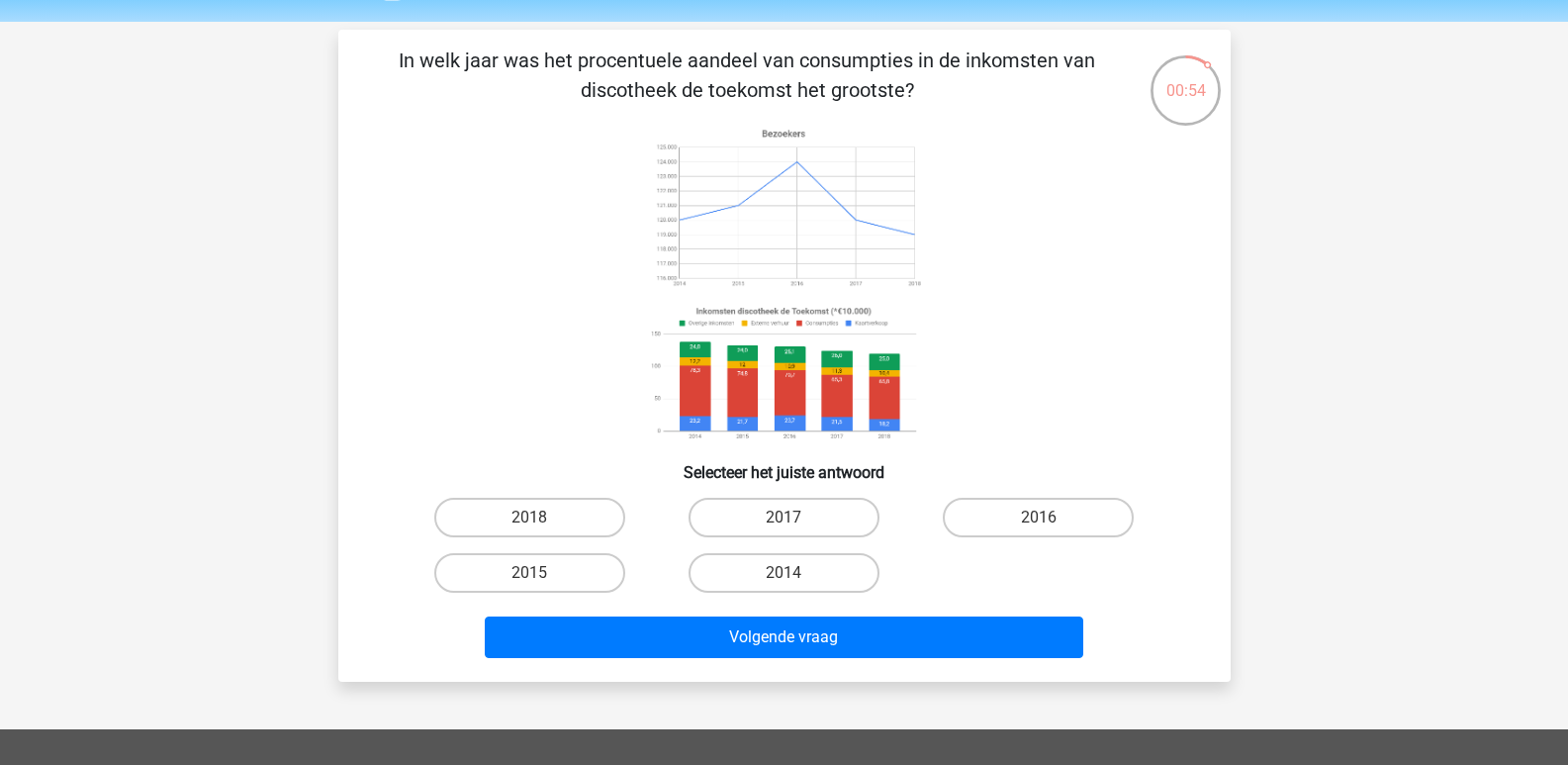
scroll to position [60, 0]
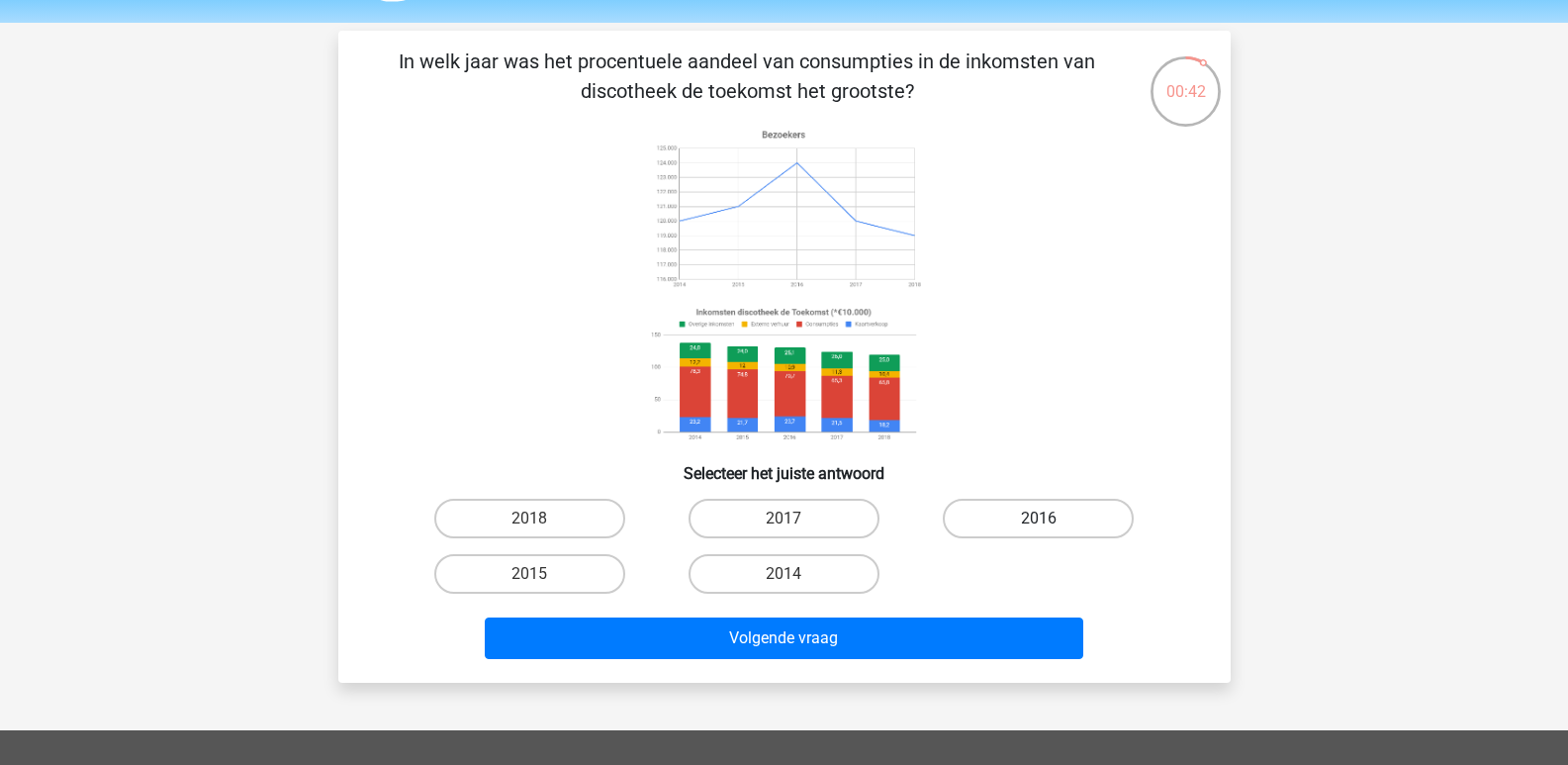
click at [1019, 518] on label "2016" at bounding box center [1038, 519] width 191 height 40
click at [1039, 518] on input "2016" at bounding box center [1045, 524] width 13 height 13
radio input "true"
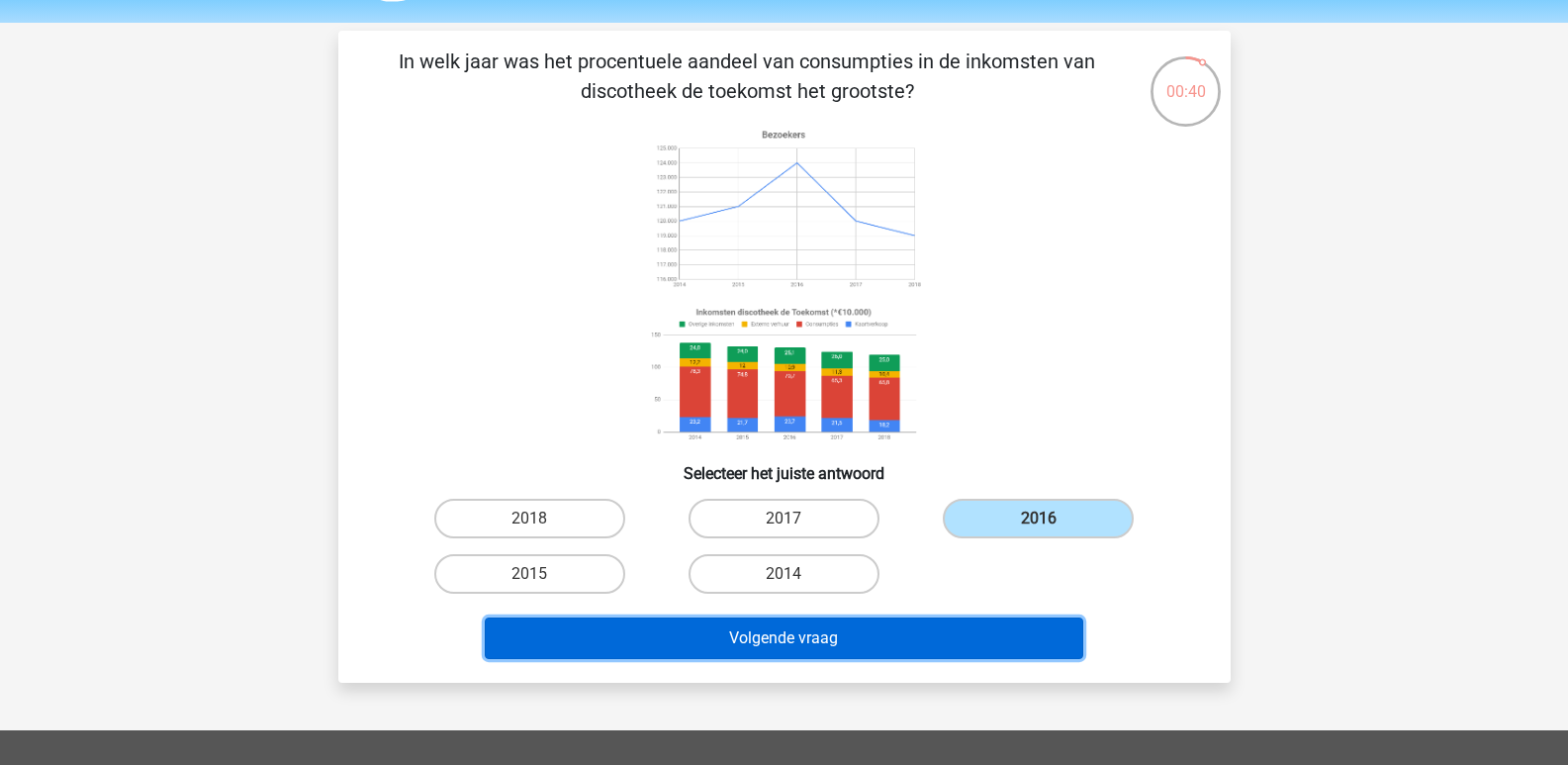
click at [802, 633] on button "Volgende vraag" at bounding box center [784, 638] width 598 height 42
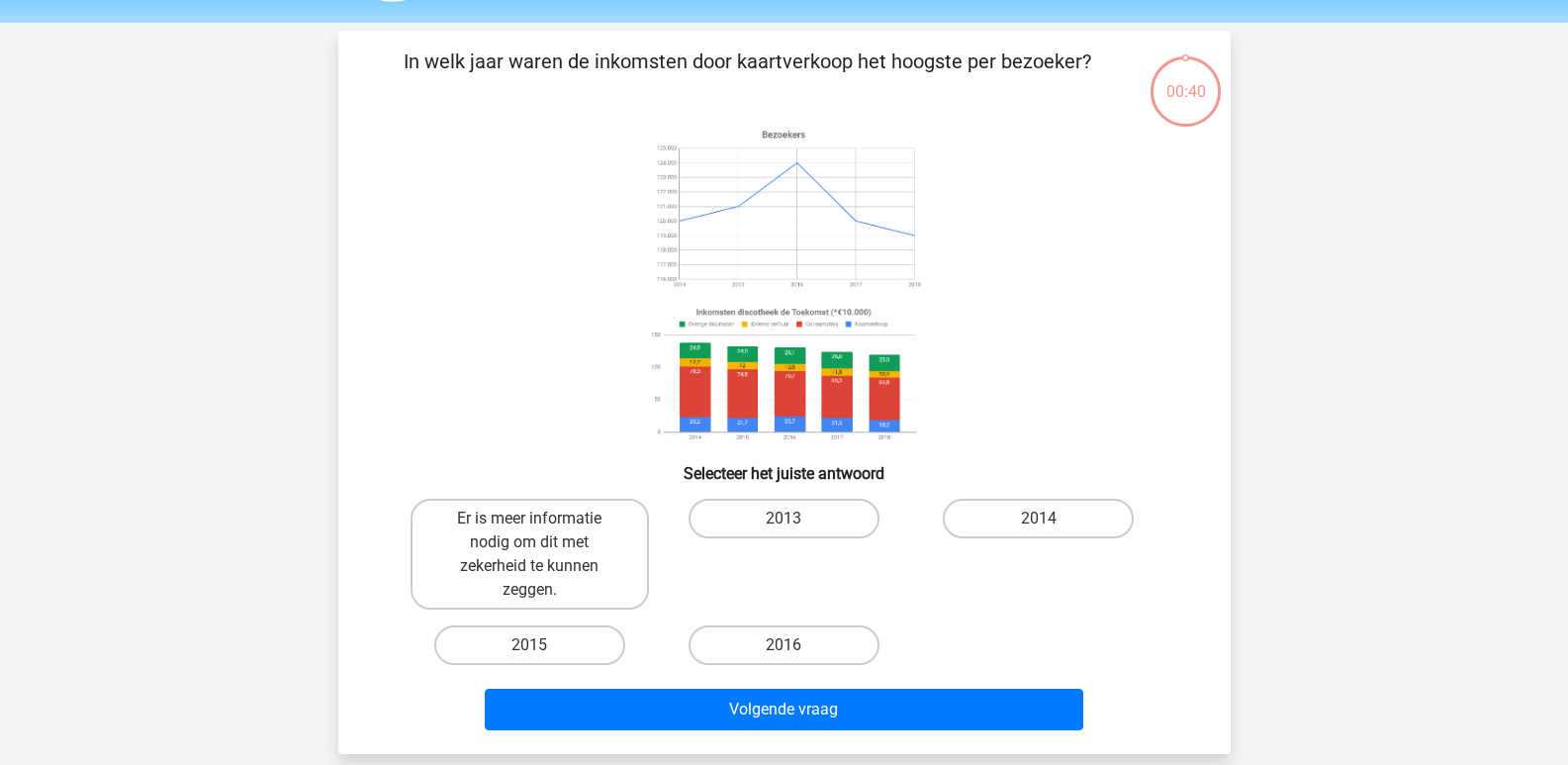
scroll to position [91, 0]
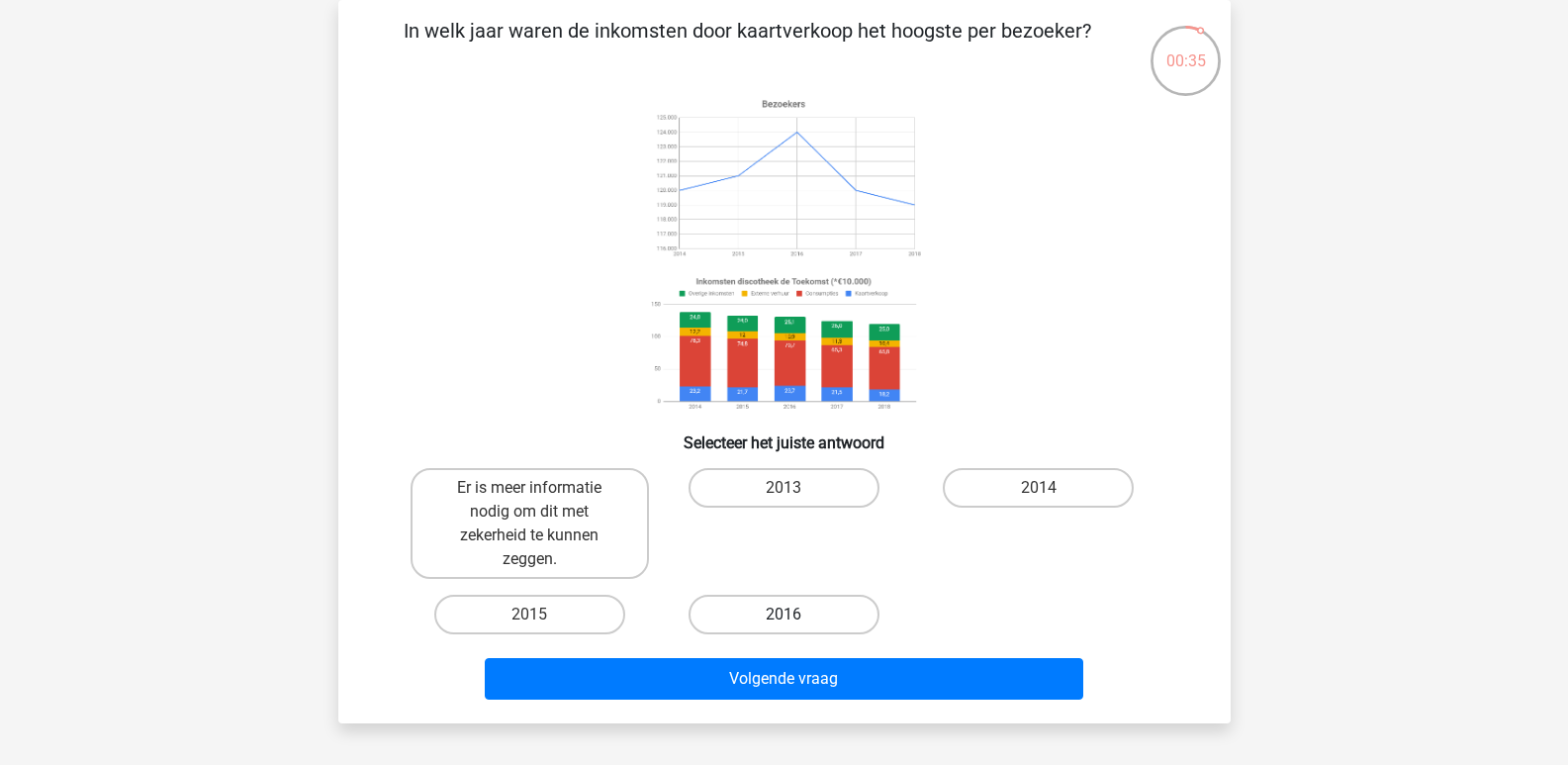
click at [760, 609] on label "2016" at bounding box center [783, 614] width 191 height 40
click at [783, 614] on input "2016" at bounding box center [789, 620] width 13 height 13
radio input "true"
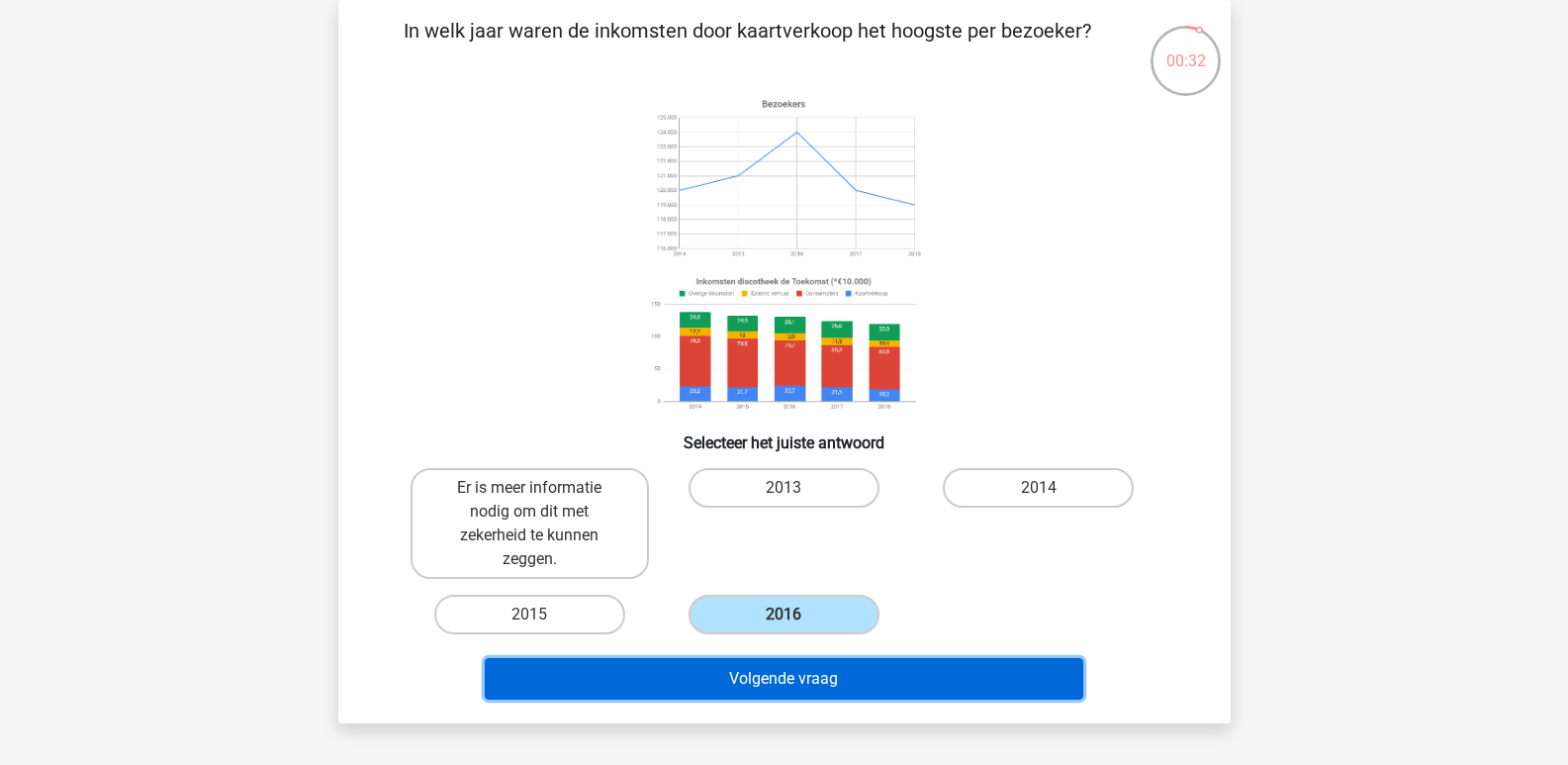
click at [791, 666] on button "Volgende vraag" at bounding box center [784, 679] width 598 height 42
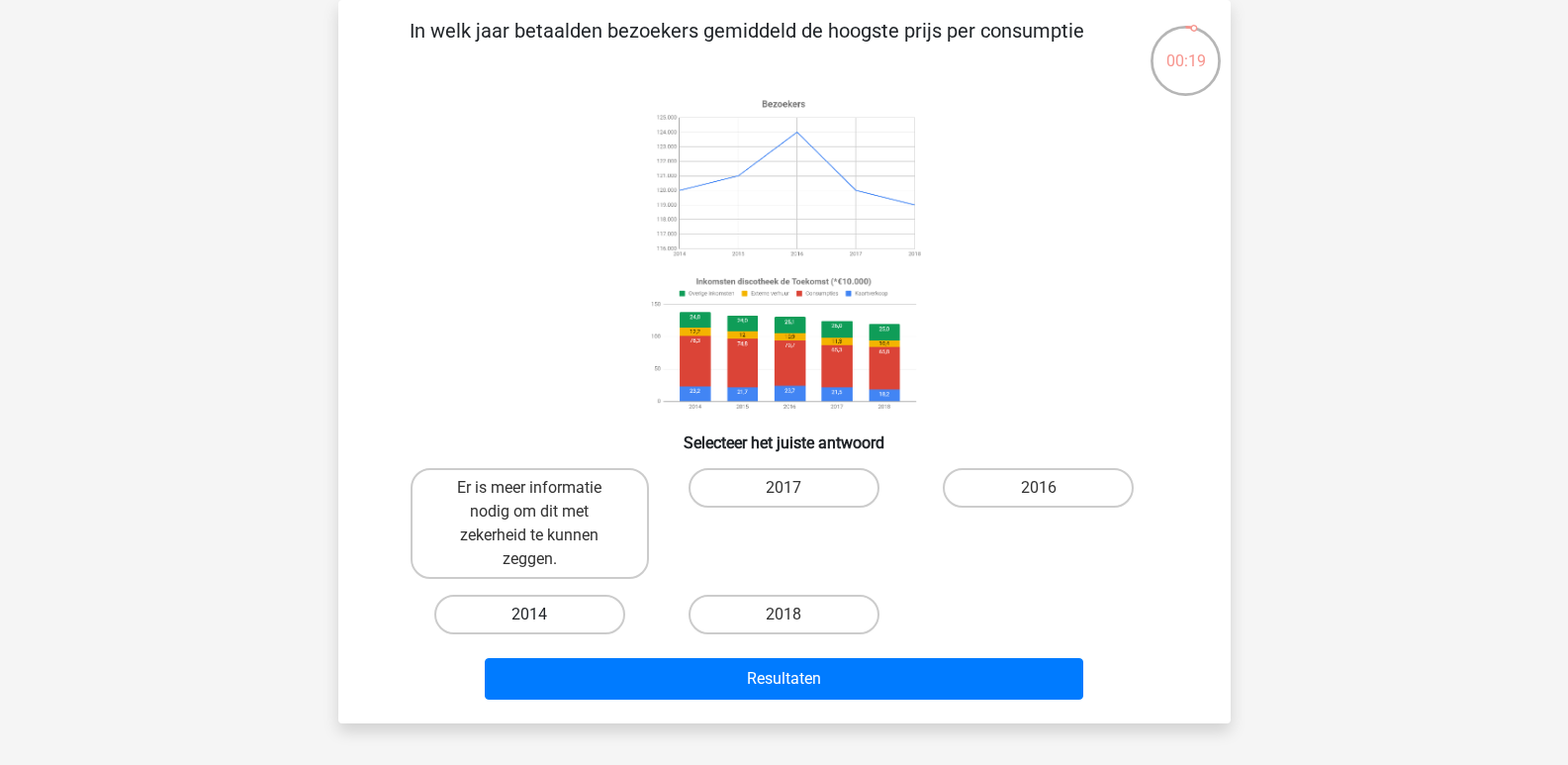
click at [568, 612] on label "2014" at bounding box center [529, 614] width 191 height 40
click at [542, 614] on input "2014" at bounding box center [535, 620] width 13 height 13
radio input "true"
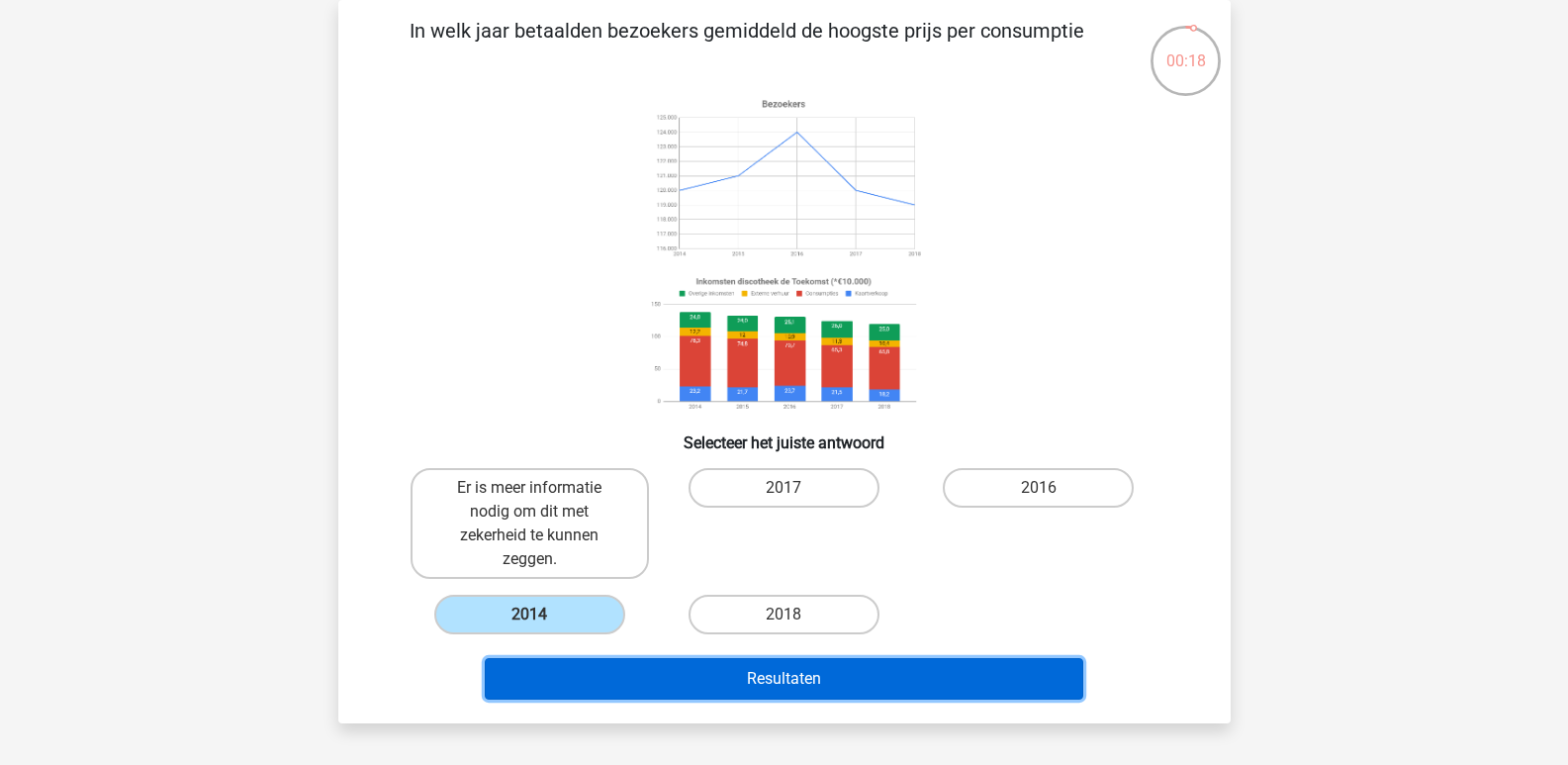
click at [721, 684] on button "Resultaten" at bounding box center [784, 679] width 598 height 42
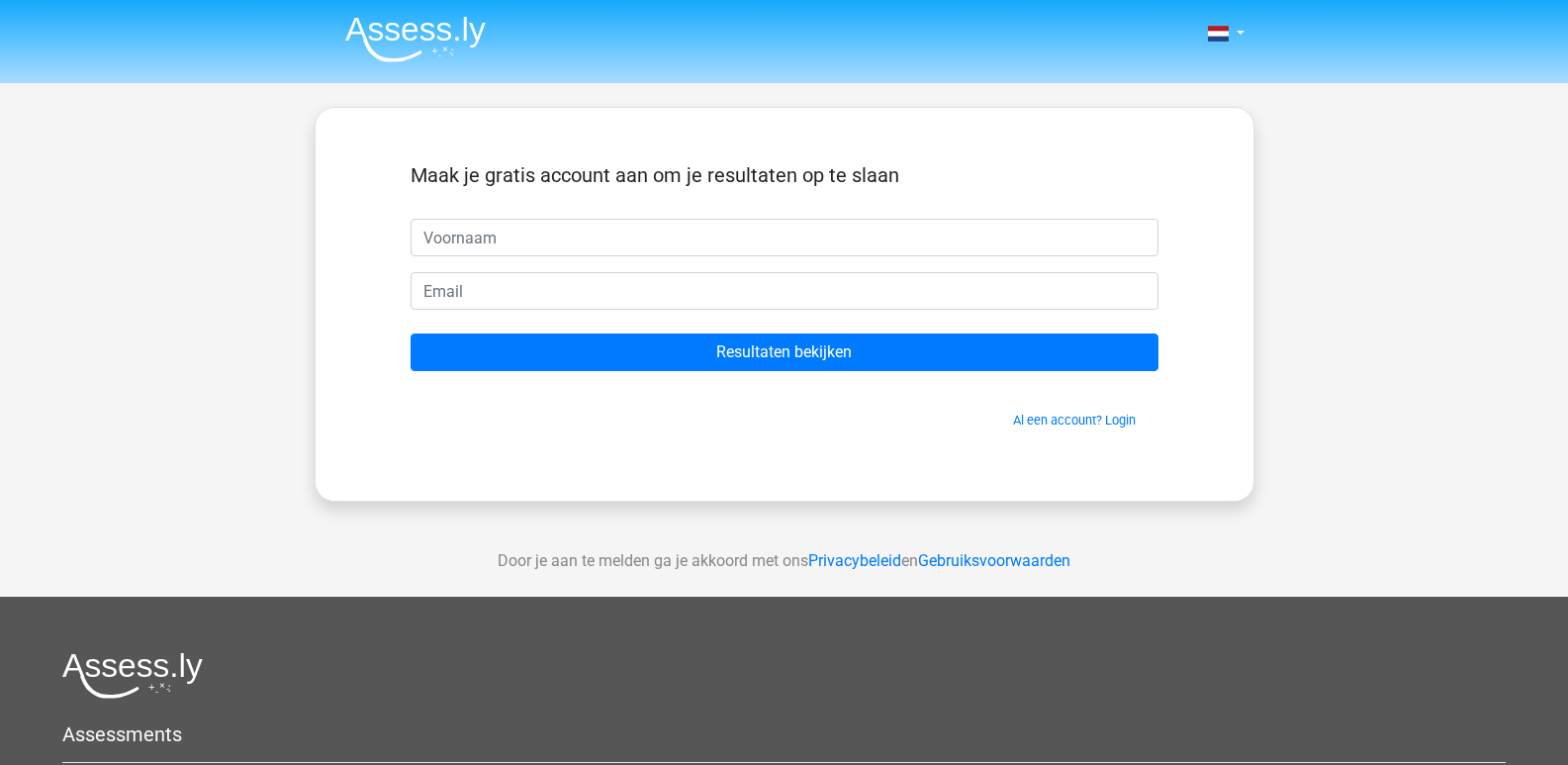
click at [452, 234] on input "text" at bounding box center [785, 238] width 748 height 38
type input "[PERSON_NAME]"
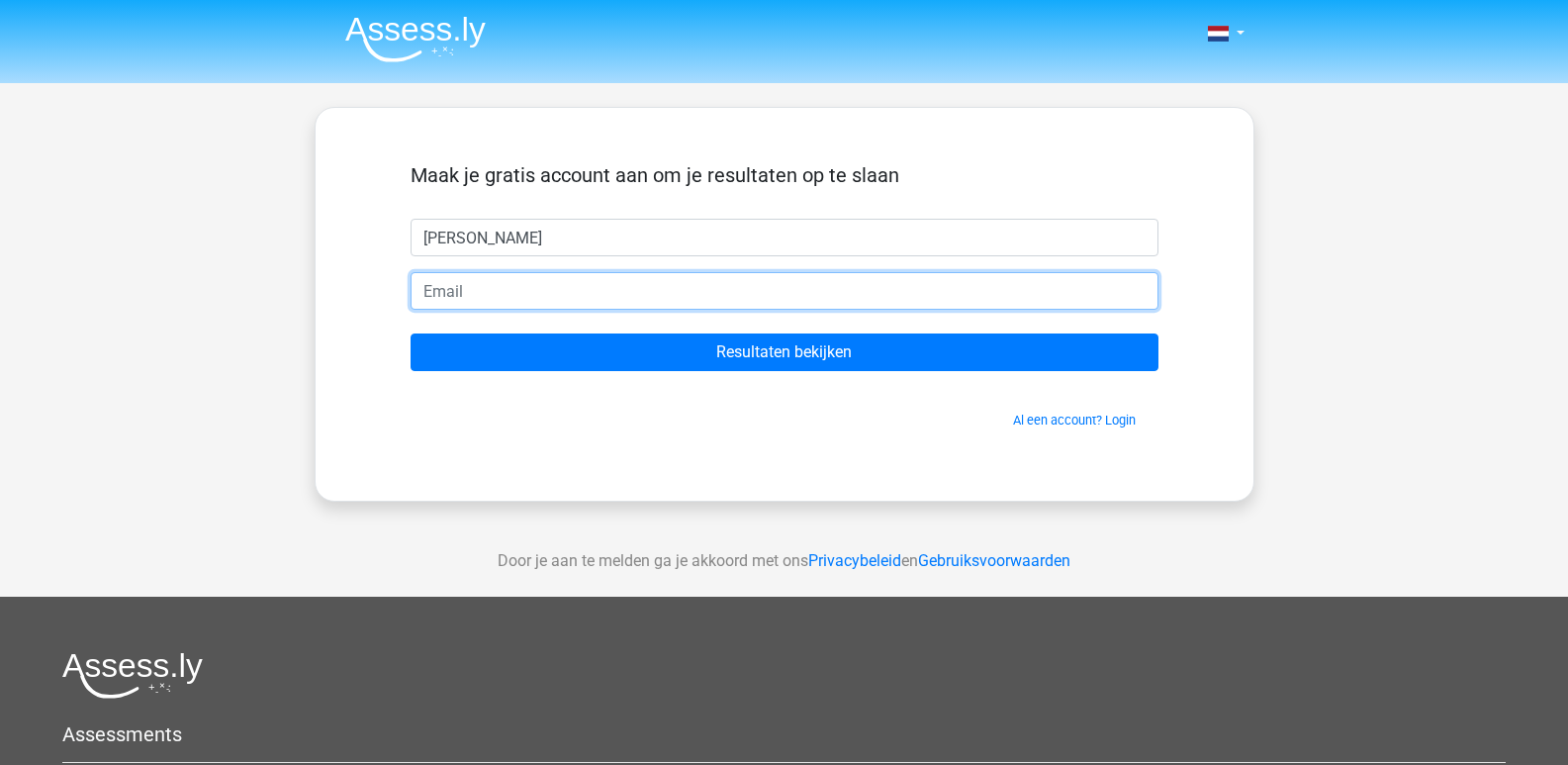
click at [451, 296] on input "email" at bounding box center [785, 291] width 748 height 38
type input "[EMAIL_ADDRESS][DOMAIN_NAME]"
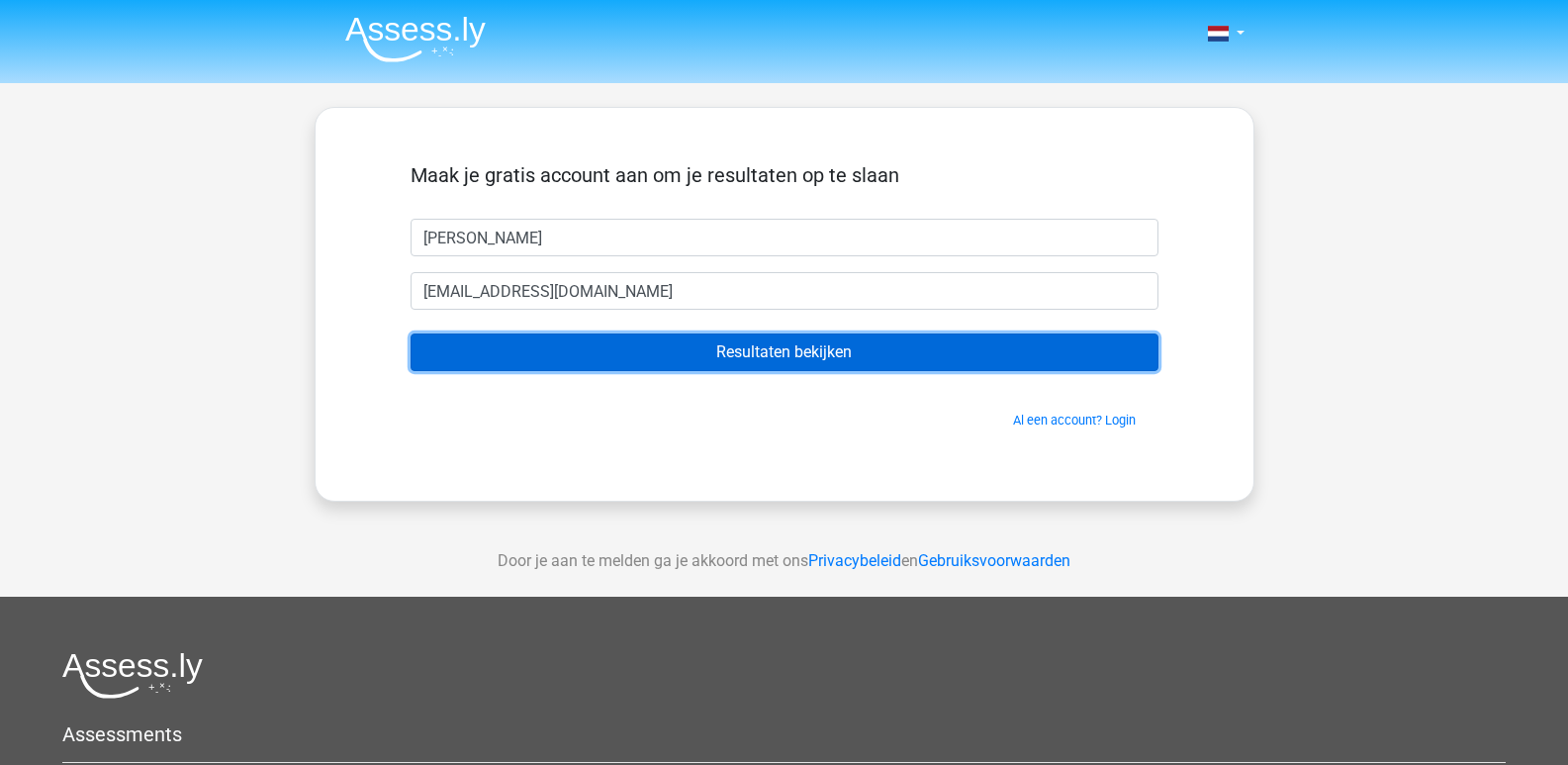
click at [593, 356] on input "Resultaten bekijken" at bounding box center [785, 352] width 748 height 38
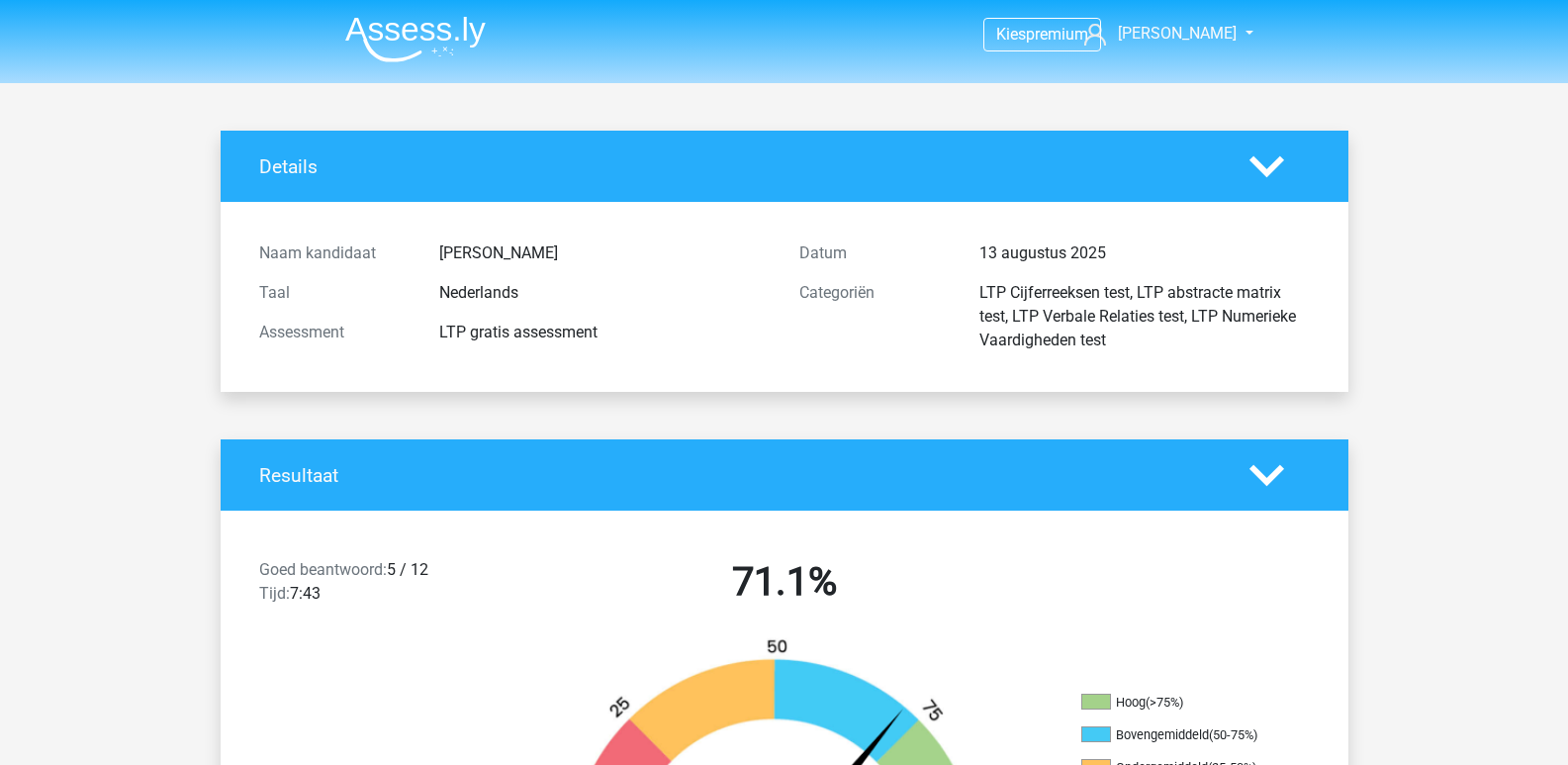
click at [1214, 21] on nav "Kies premium Robin [EMAIL_ADDRESS][DOMAIN_NAME]" at bounding box center [784, 35] width 910 height 64
click at [1202, 31] on span "Robin" at bounding box center [1177, 33] width 119 height 19
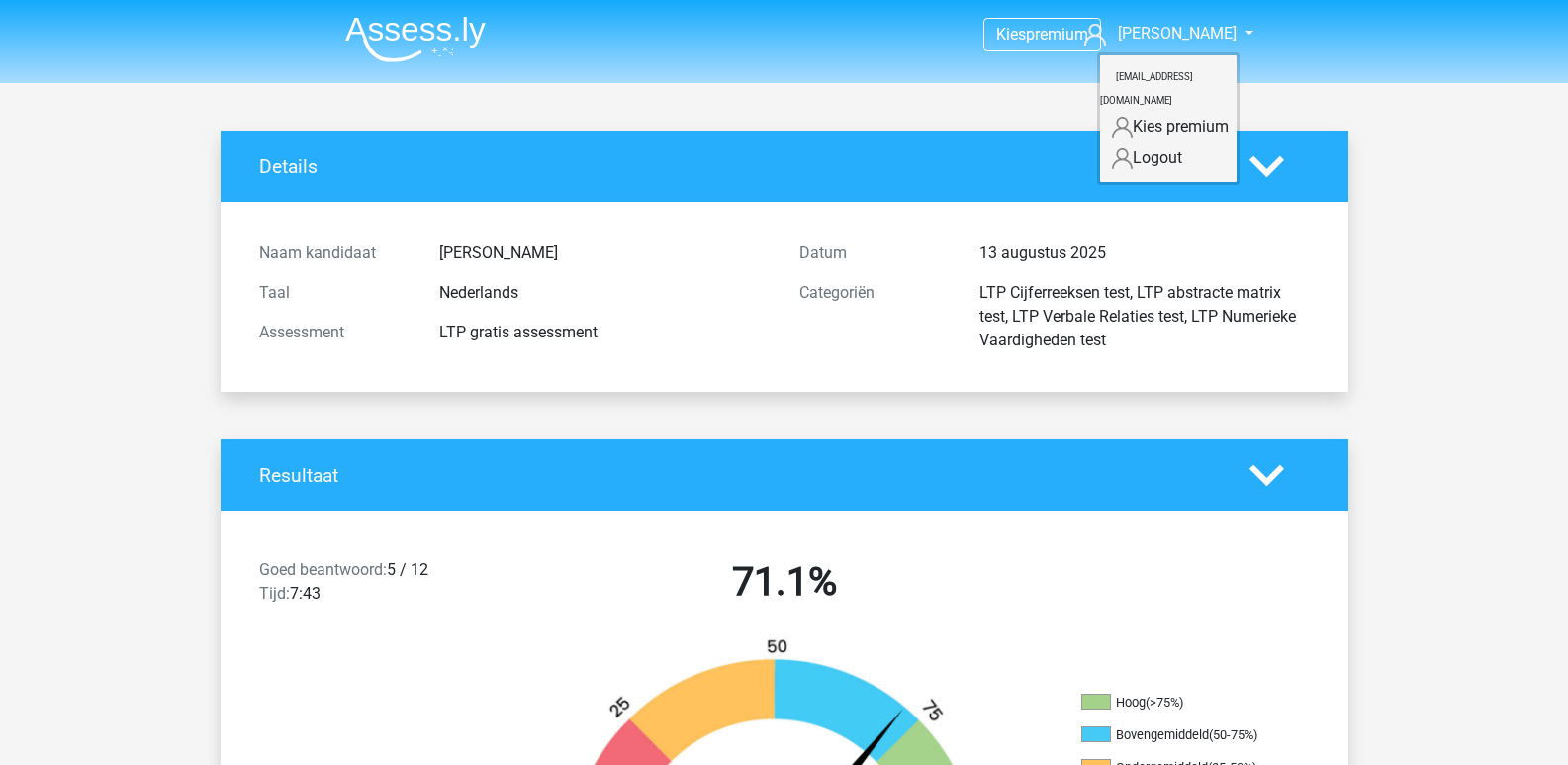
click at [1155, 142] on link "Logout" at bounding box center [1168, 158] width 137 height 32
